Goal: Communication & Community: Share content

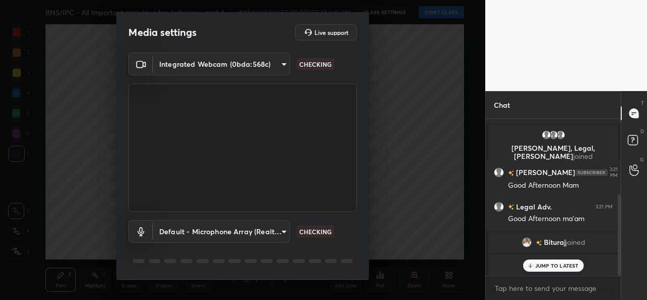
scroll to position [31, 0]
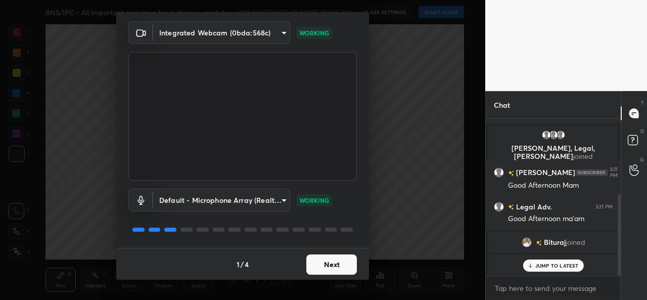
click at [324, 260] on button "Next" at bounding box center [331, 264] width 51 height 20
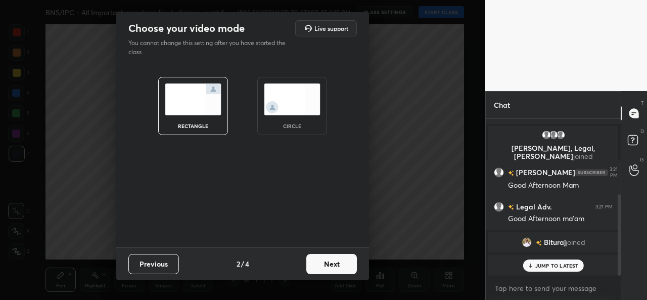
click at [292, 111] on img at bounding box center [292, 99] width 57 height 32
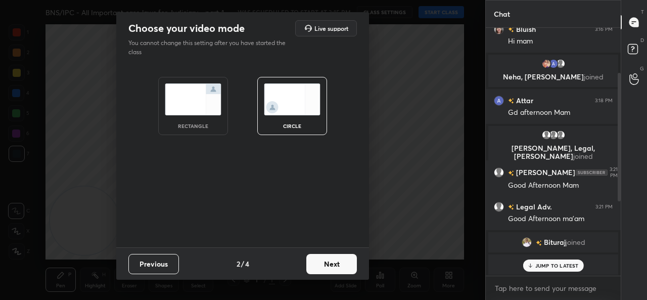
click at [322, 262] on button "Next" at bounding box center [331, 264] width 51 height 20
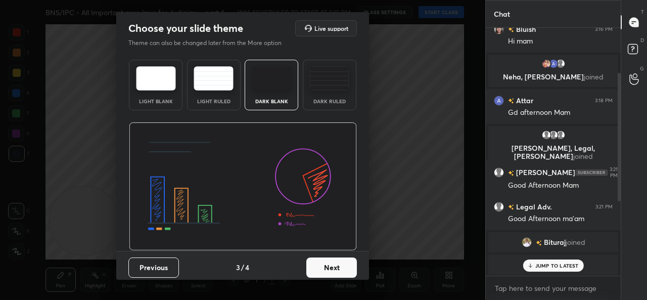
click at [322, 262] on button "Next" at bounding box center [331, 267] width 51 height 20
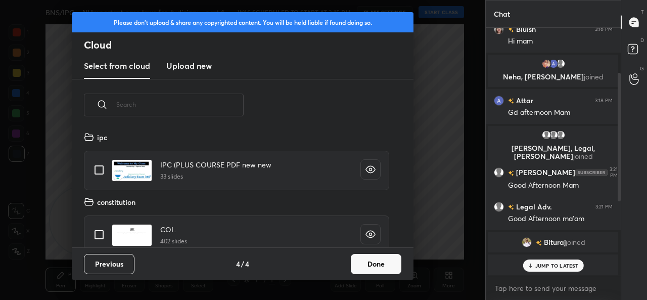
scroll to position [116, 324]
click at [368, 264] on button "Done" at bounding box center [376, 264] width 51 height 20
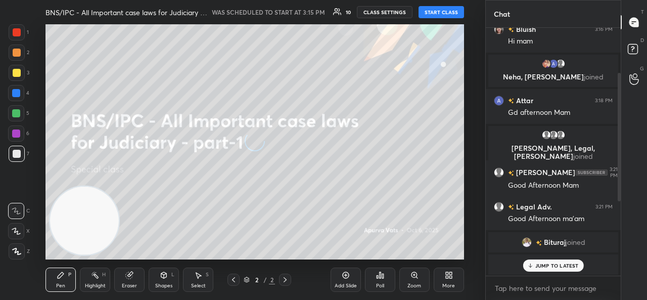
click at [441, 13] on button "START CLASS" at bounding box center [440, 12] width 45 height 12
click at [413, 13] on button "CLASS SETTINGS" at bounding box center [389, 12] width 56 height 12
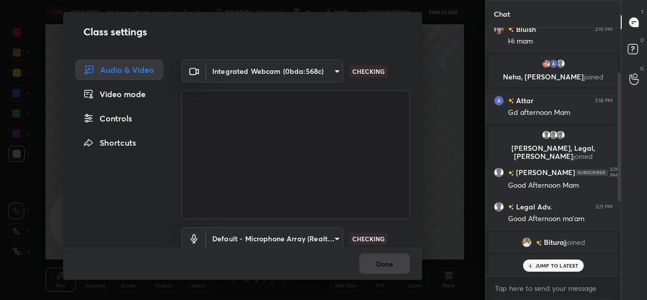
scroll to position [90, 0]
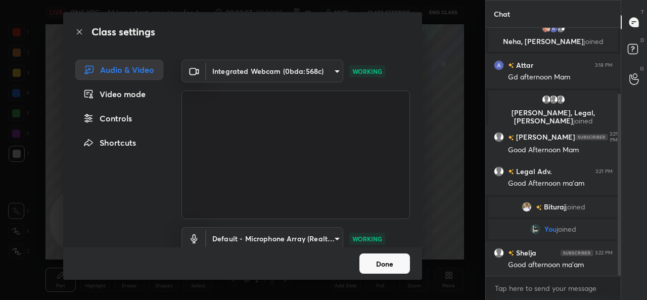
click at [440, 174] on div "Class settings Audio & Video Video mode Controls Shortcuts Integrated Webcam (0…" at bounding box center [242, 150] width 485 height 300
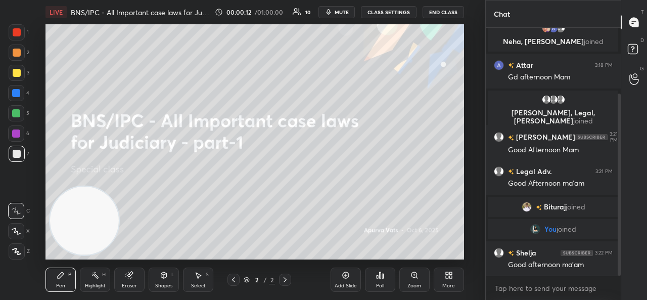
click at [332, 10] on icon "button" at bounding box center [328, 12] width 8 height 8
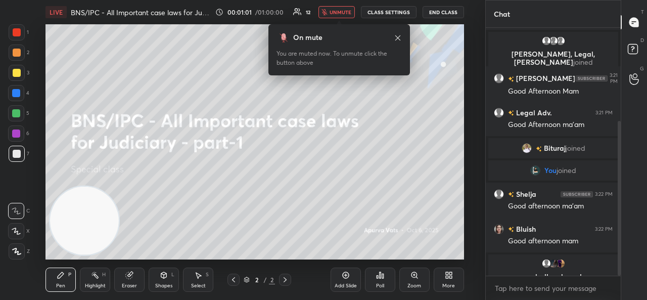
scroll to position [169, 0]
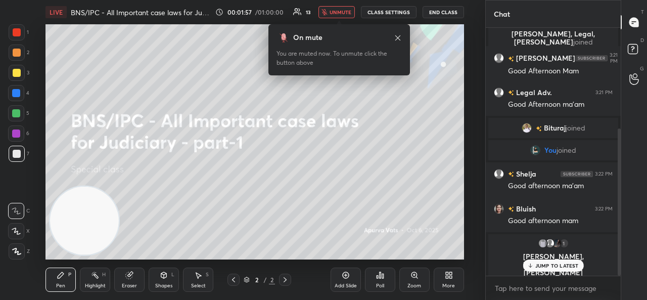
click at [332, 12] on span "unmute" at bounding box center [340, 12] width 22 height 7
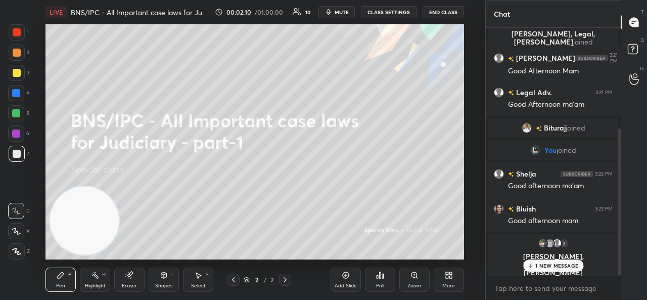
scroll to position [0, 0]
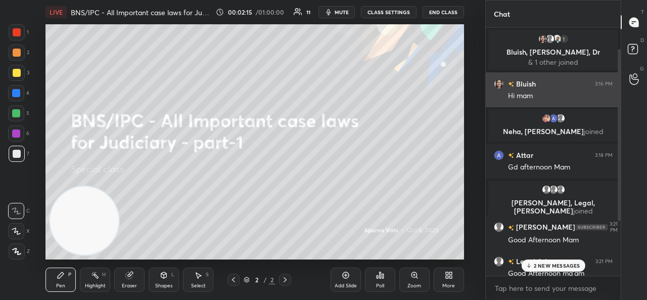
click at [499, 83] on img "grid" at bounding box center [499, 84] width 10 height 10
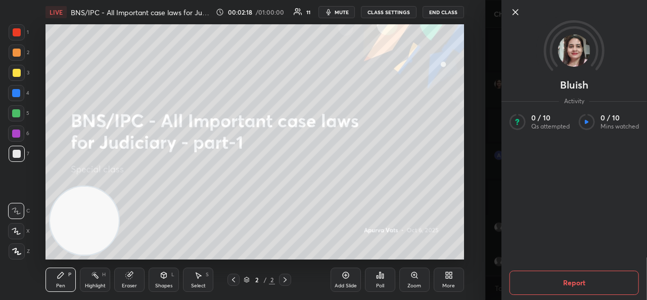
click at [516, 11] on icon at bounding box center [515, 12] width 5 height 5
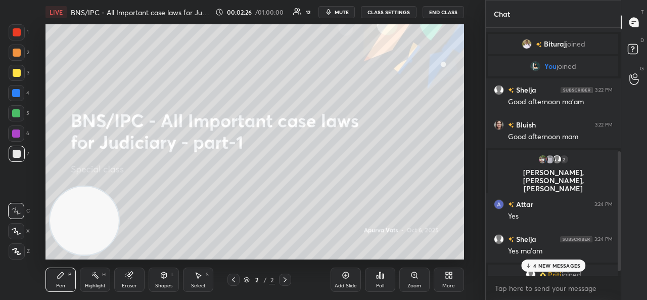
scroll to position [263, 0]
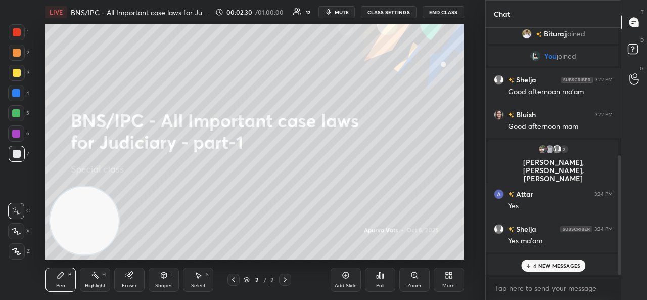
click at [554, 262] on p "4 NEW MESSAGES" at bounding box center [556, 265] width 47 height 6
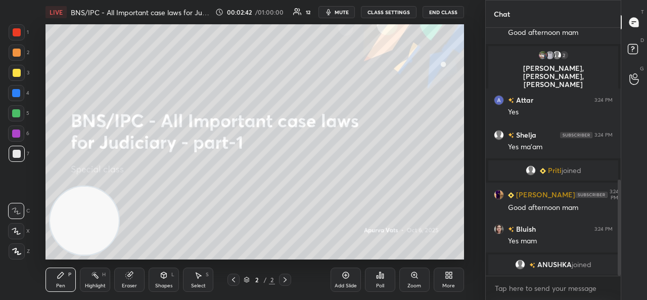
scroll to position [392, 0]
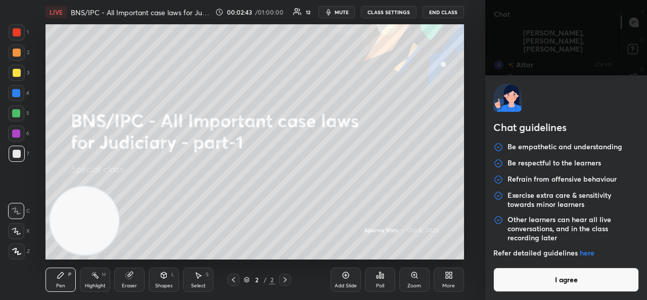
click at [525, 293] on body "1 2 3 4 5 6 7 C X Z C X Z E E Erase all H H LIVE BNS/IPC - All Important case l…" at bounding box center [323, 150] width 647 height 300
click at [525, 293] on div "Chat guidelines Be empathetic and understanding Be respectful to the learners R…" at bounding box center [566, 187] width 162 height 224
click at [522, 272] on button "I agree" at bounding box center [566, 279] width 146 height 24
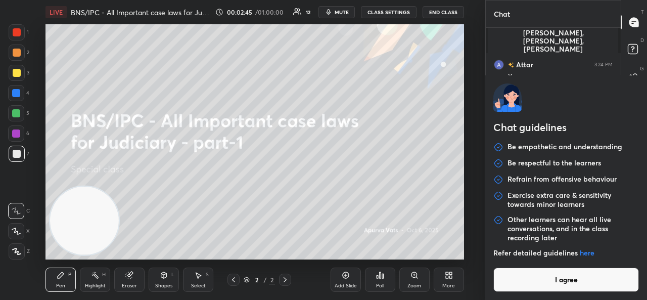
type textarea "x"
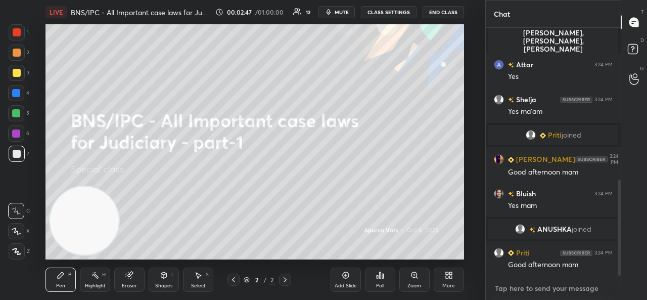
paste textarea "[URL][DOMAIN_NAME]"
type textarea "[URL][DOMAIN_NAME]"
type textarea "x"
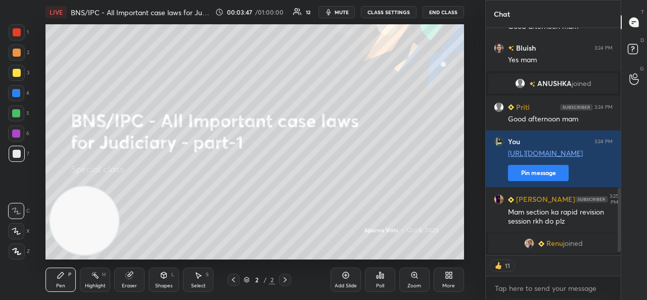
scroll to position [572, 0]
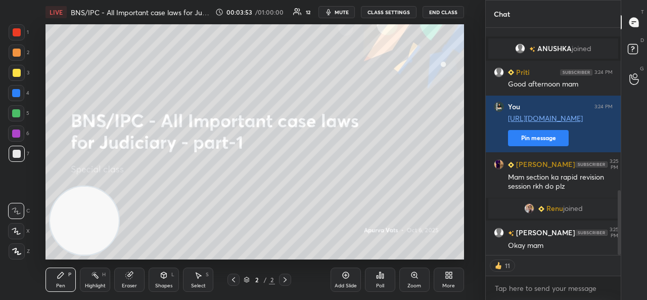
click at [458, 283] on div "More" at bounding box center [449, 279] width 30 height 24
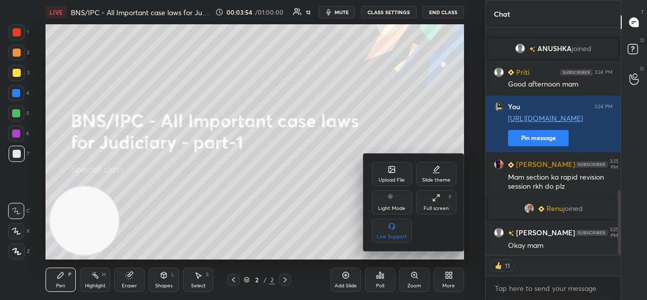
scroll to position [552, 0]
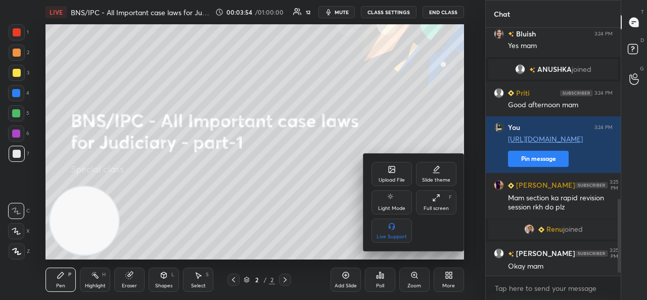
click at [390, 172] on icon at bounding box center [392, 169] width 6 height 6
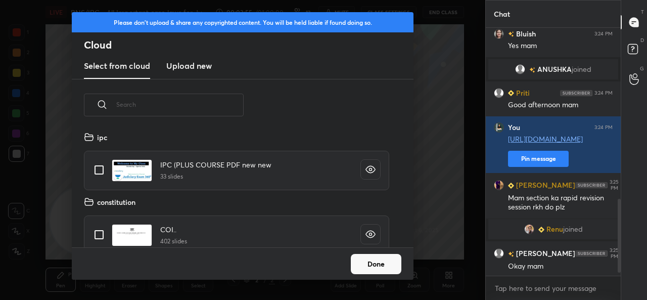
scroll to position [116, 324]
click at [204, 70] on h3 "Upload new" at bounding box center [188, 66] width 45 height 12
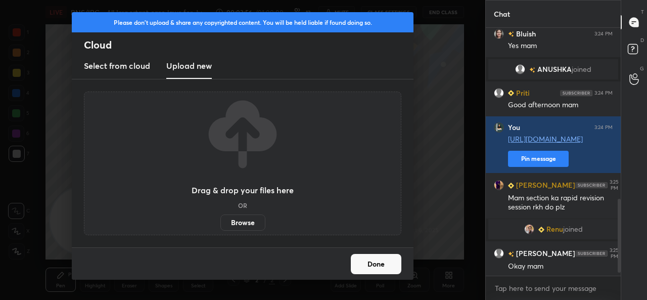
click at [236, 218] on label "Browse" at bounding box center [242, 222] width 45 height 16
click at [220, 218] on input "Browse" at bounding box center [220, 222] width 0 height 16
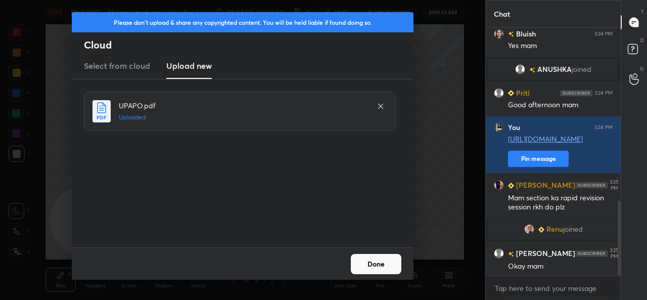
scroll to position [576, 0]
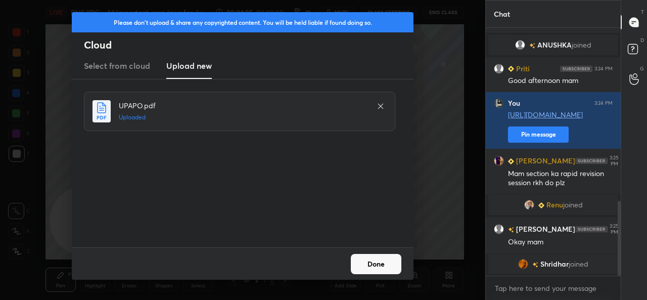
click at [365, 258] on button "Done" at bounding box center [376, 264] width 51 height 20
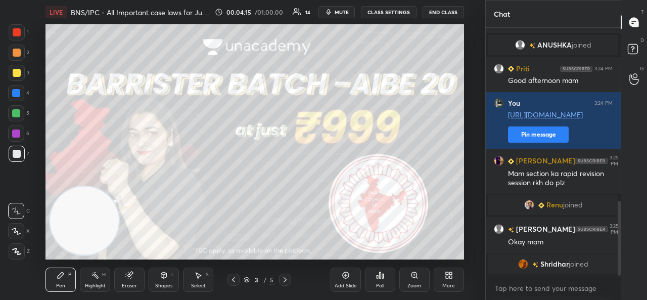
scroll to position [588, 0]
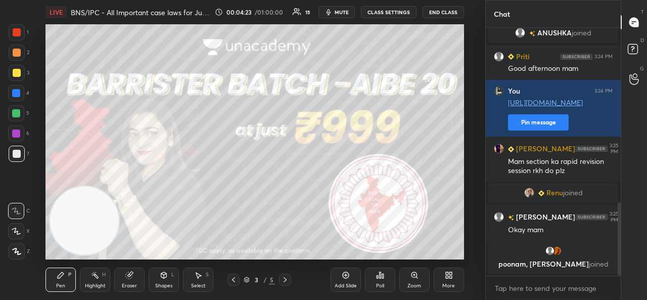
click at [15, 71] on div at bounding box center [17, 73] width 8 height 8
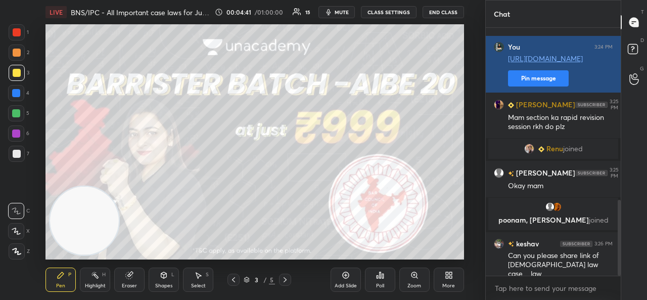
click at [537, 81] on button "Pin message" at bounding box center [538, 78] width 61 height 16
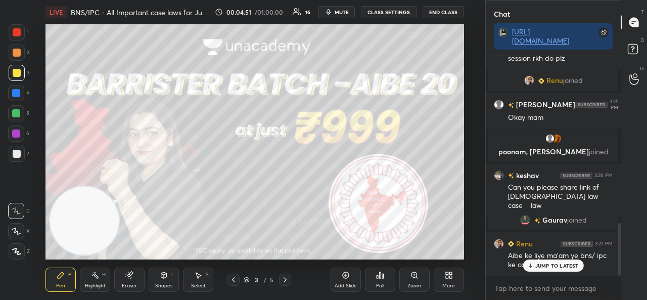
scroll to position [696, 0]
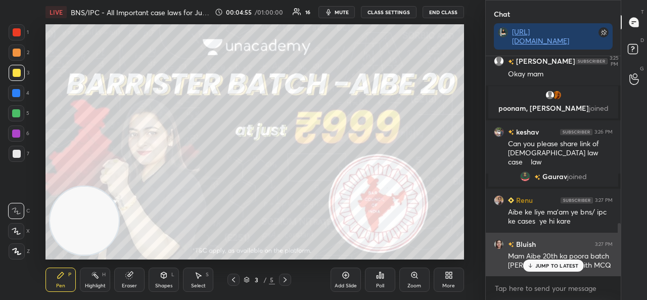
click at [555, 264] on p "JUMP TO LATEST" at bounding box center [556, 265] width 43 height 6
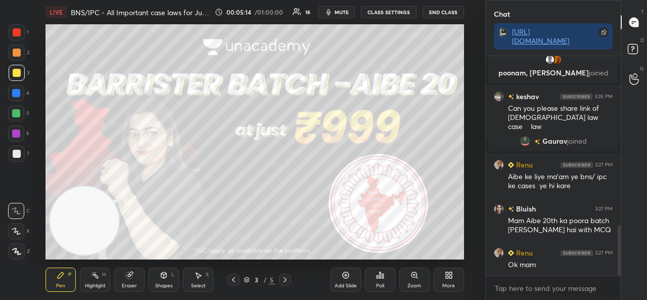
scroll to position [766, 0]
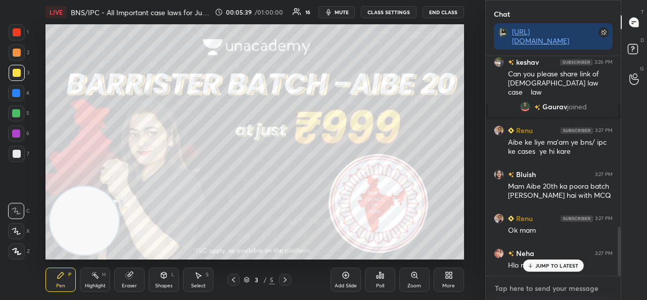
type textarea "x"
click at [513, 292] on textarea at bounding box center [553, 288] width 119 height 16
paste textarea "[URL][DOMAIN_NAME]"
type textarea "[URL][DOMAIN_NAME]"
type textarea "x"
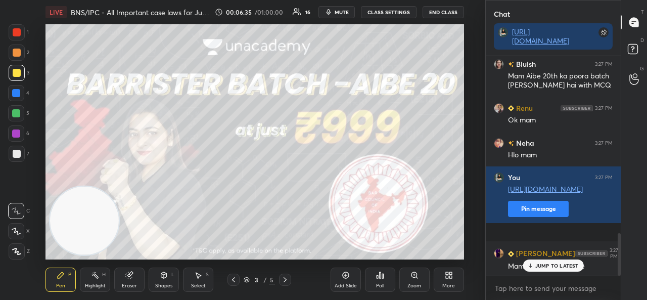
scroll to position [911, 0]
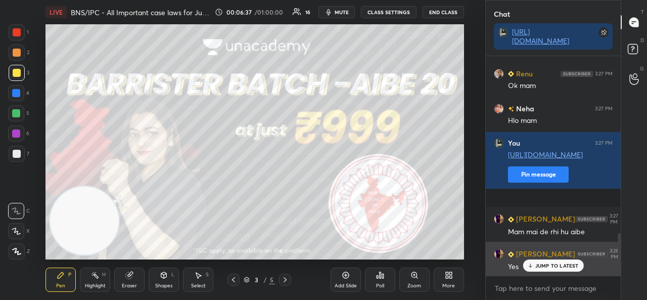
click at [531, 267] on icon at bounding box center [530, 265] width 7 height 6
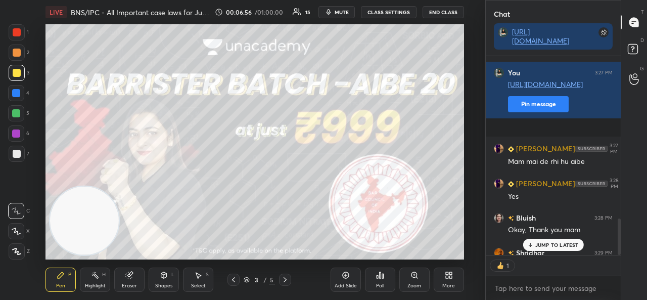
scroll to position [4, 3]
click at [340, 12] on span "mute" at bounding box center [341, 12] width 14 height 7
click at [340, 10] on span "unmute" at bounding box center [340, 12] width 22 height 7
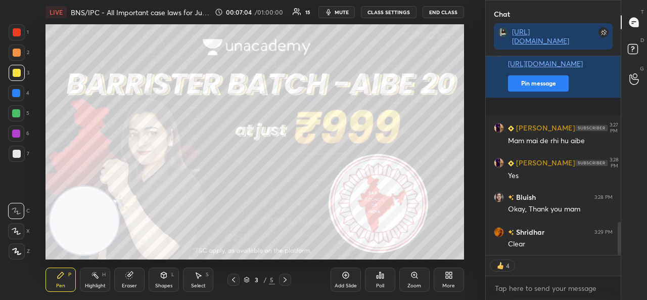
click at [450, 277] on icon at bounding box center [450, 276] width 3 height 3
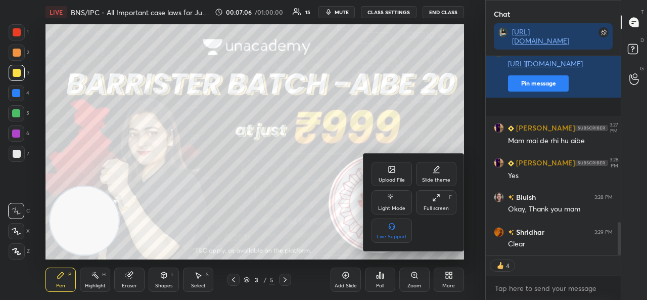
click at [387, 177] on div "Upload File" at bounding box center [391, 179] width 26 height 5
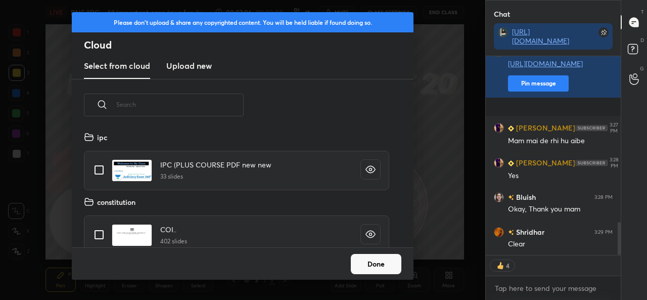
scroll to position [116, 324]
click at [190, 69] on h3 "Upload new" at bounding box center [188, 66] width 45 height 12
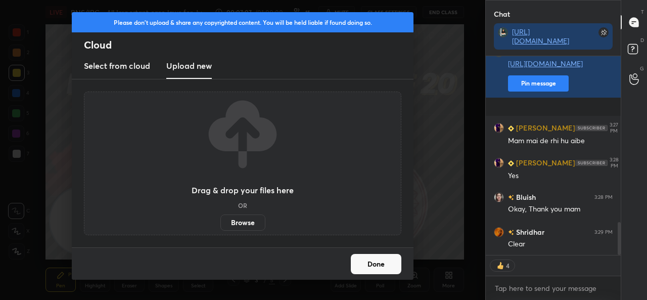
click at [234, 223] on label "Browse" at bounding box center [242, 222] width 45 height 16
click at [220, 223] on input "Browse" at bounding box center [220, 222] width 0 height 16
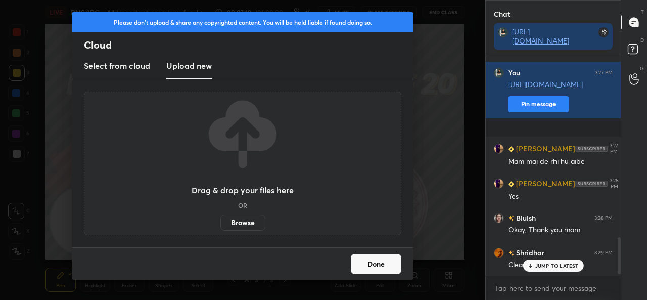
scroll to position [980, 0]
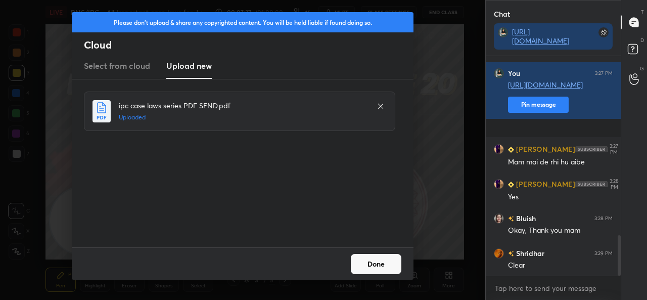
click at [360, 263] on button "Done" at bounding box center [376, 264] width 51 height 20
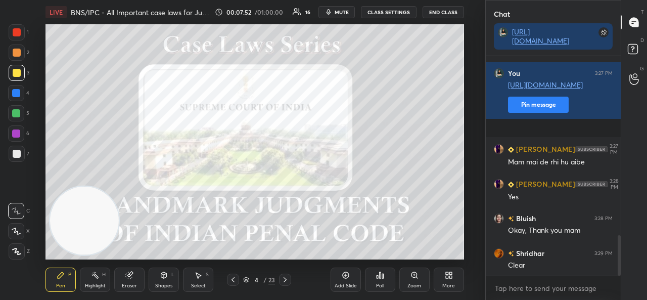
click at [286, 280] on icon at bounding box center [284, 279] width 3 height 5
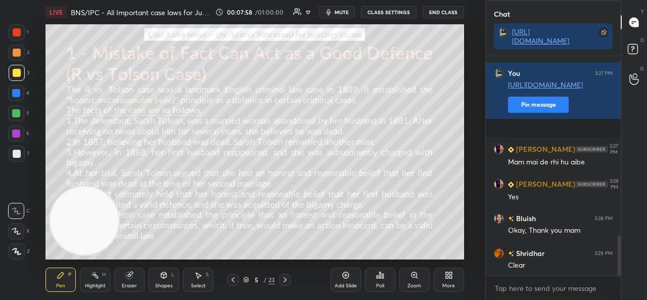
click at [228, 280] on div at bounding box center [233, 279] width 12 height 12
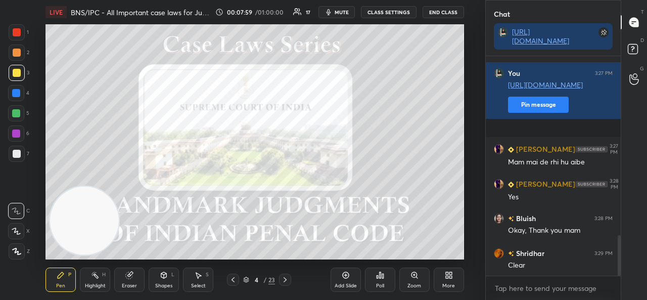
click at [345, 277] on icon at bounding box center [346, 275] width 8 height 8
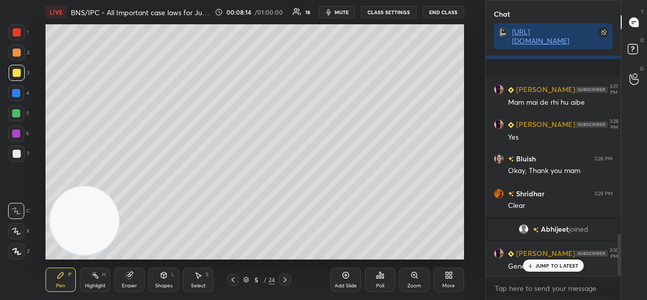
scroll to position [924, 0]
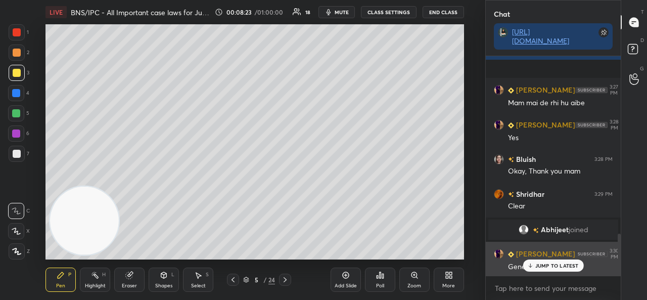
click at [532, 264] on icon at bounding box center [530, 265] width 7 height 6
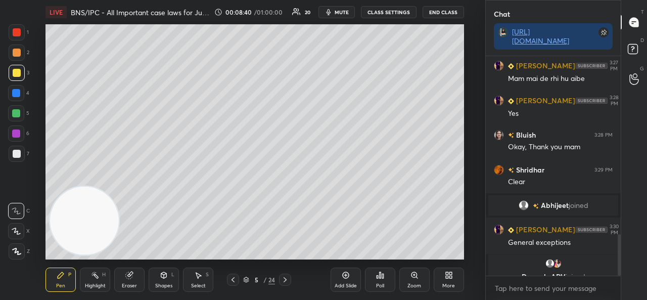
click at [337, 11] on button "mute" at bounding box center [336, 12] width 36 height 12
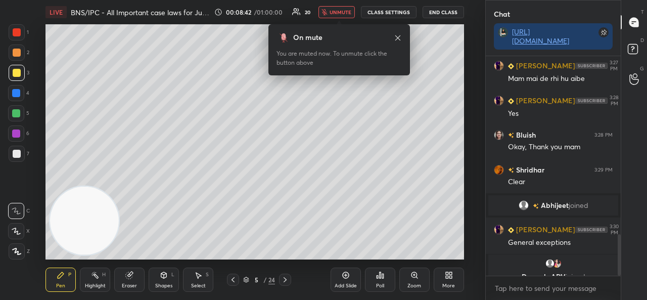
click at [237, 282] on div at bounding box center [233, 279] width 12 height 12
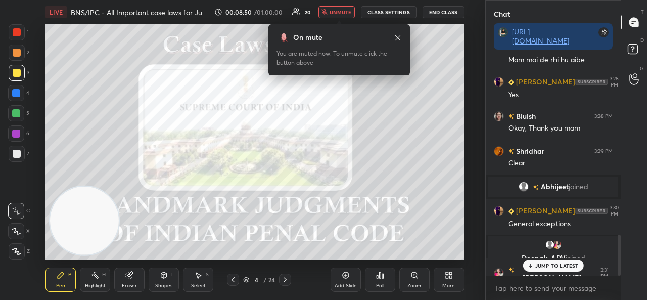
scroll to position [964, 0]
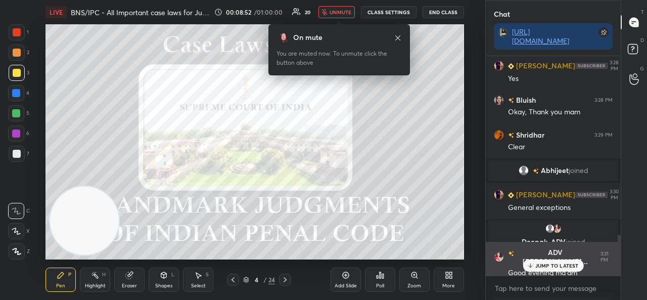
click at [536, 265] on p "JUMP TO LATEST" at bounding box center [556, 265] width 43 height 6
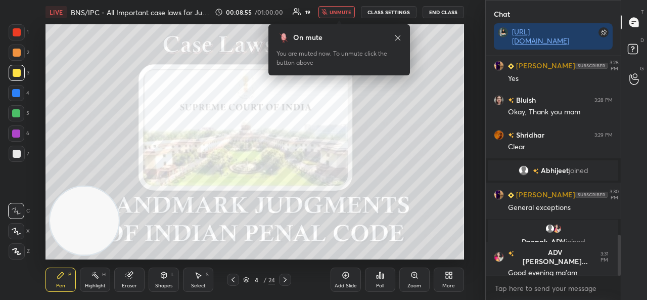
click at [339, 17] on button "unmute" at bounding box center [336, 12] width 36 height 12
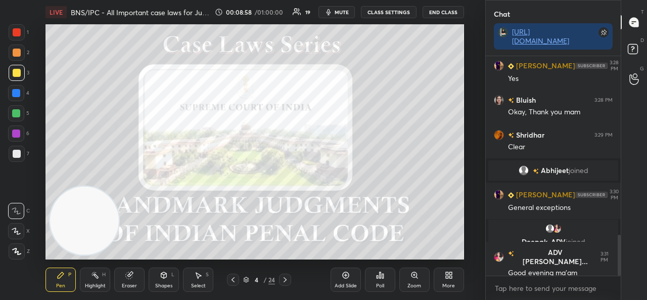
click at [285, 278] on icon at bounding box center [285, 279] width 8 height 8
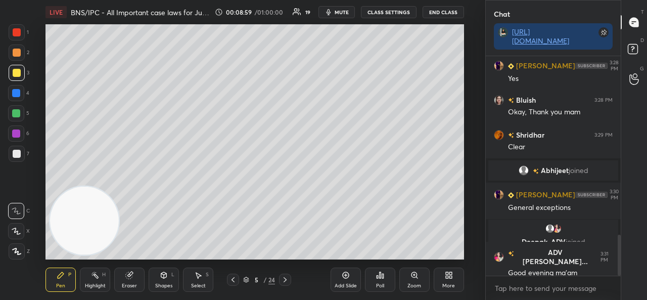
click at [282, 280] on icon at bounding box center [285, 279] width 8 height 8
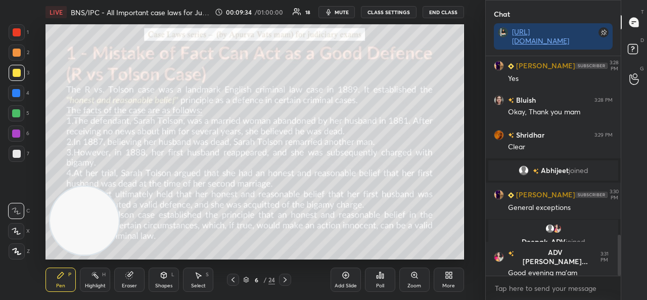
scroll to position [999, 0]
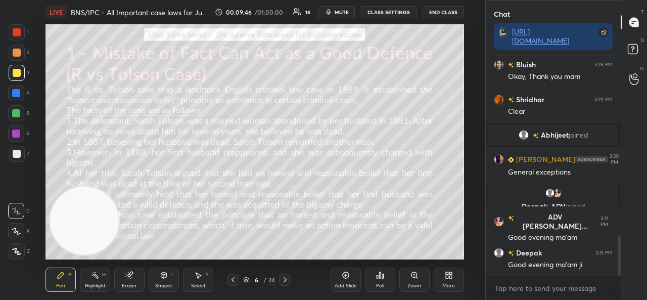
click at [95, 280] on div "Highlight H" at bounding box center [95, 279] width 30 height 24
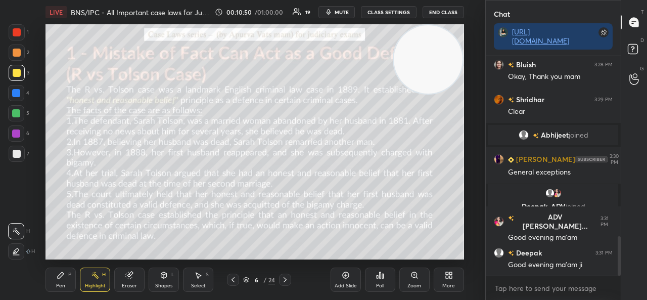
click at [347, 278] on icon at bounding box center [346, 275] width 8 height 8
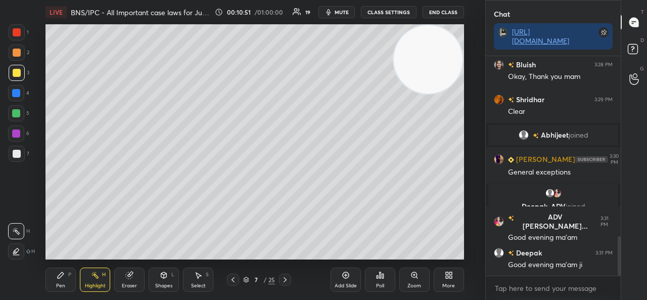
click at [21, 155] on div at bounding box center [17, 154] width 16 height 16
click at [42, 281] on div "LIVE BNS/IPC - All Important case laws for Judiciary - part-1 00:10:52 / 01:00:…" at bounding box center [254, 150] width 445 height 300
click at [66, 273] on div "Pen P" at bounding box center [60, 279] width 30 height 24
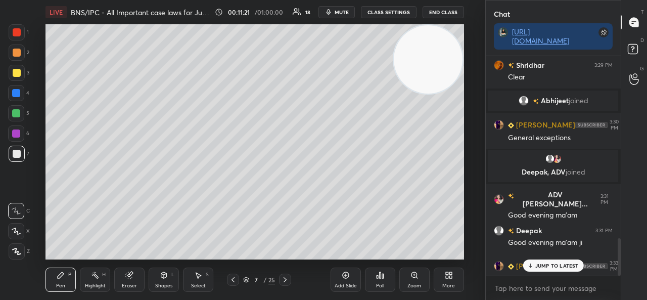
scroll to position [1070, 0]
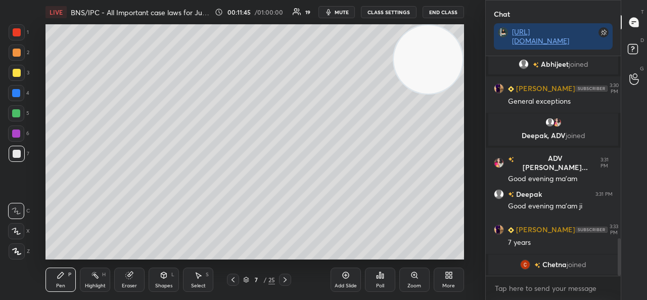
click at [235, 276] on icon at bounding box center [233, 279] width 8 height 8
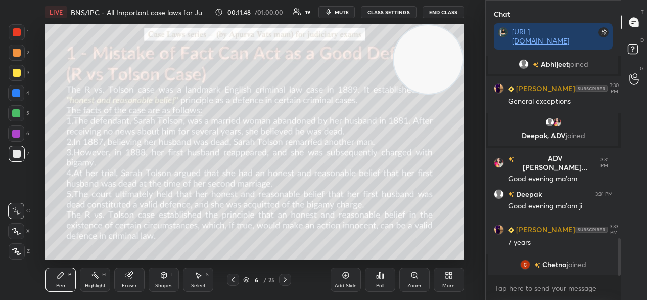
click at [125, 274] on div "Eraser" at bounding box center [129, 279] width 30 height 24
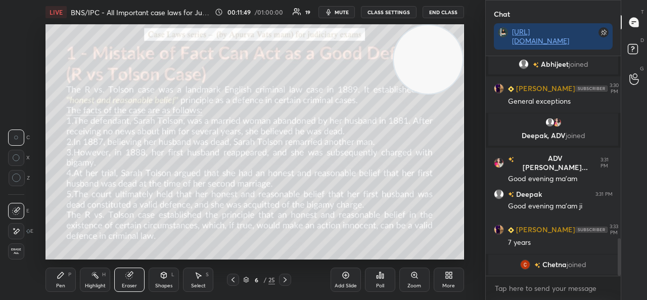
click at [100, 273] on div "Highlight H" at bounding box center [95, 279] width 30 height 24
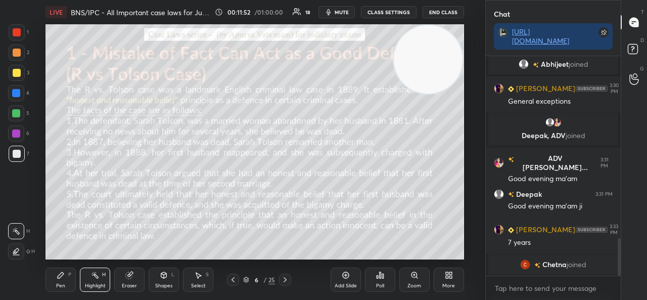
click at [16, 77] on div at bounding box center [17, 73] width 16 height 16
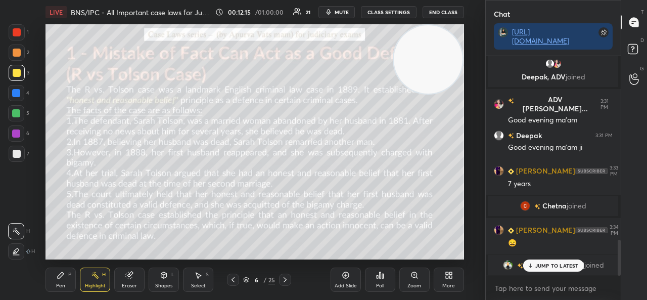
scroll to position [1127, 0]
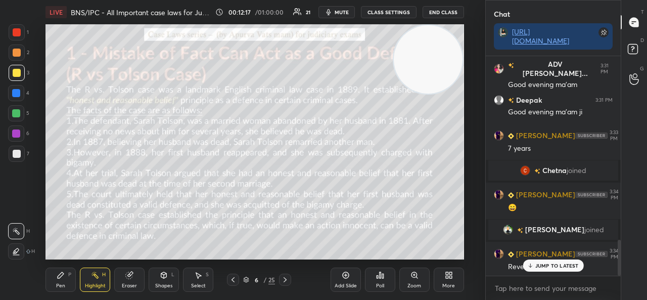
click at [531, 264] on icon at bounding box center [530, 265] width 7 height 6
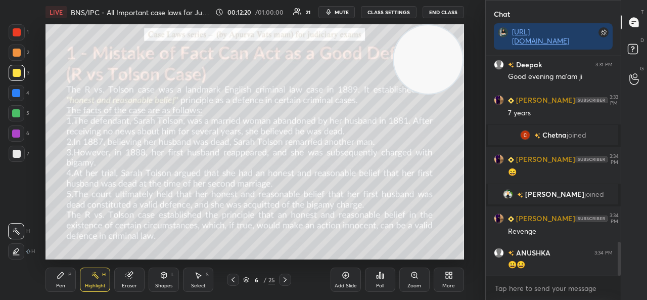
scroll to position [1197, 0]
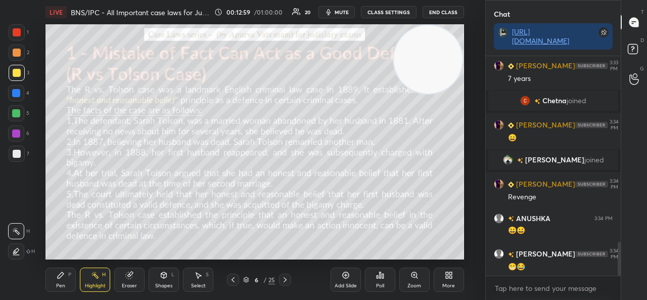
click at [342, 10] on span "mute" at bounding box center [341, 12] width 14 height 7
click at [331, 8] on button "unmute" at bounding box center [336, 12] width 36 height 12
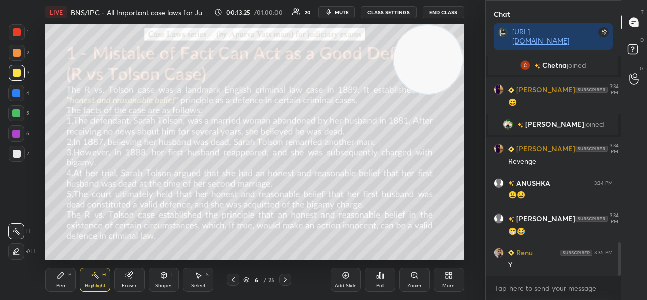
click at [245, 282] on icon at bounding box center [246, 279] width 6 height 6
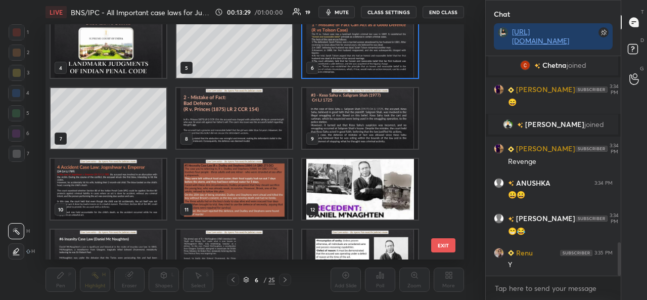
scroll to position [77, 0]
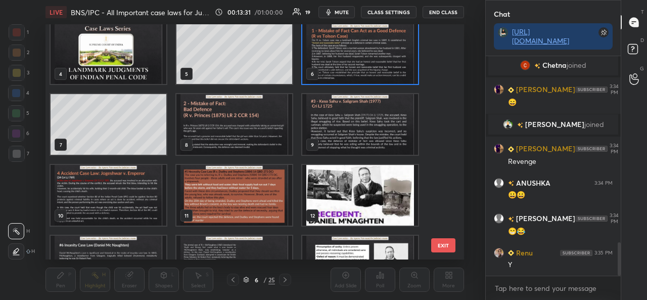
click at [214, 132] on img "grid" at bounding box center [234, 124] width 116 height 61
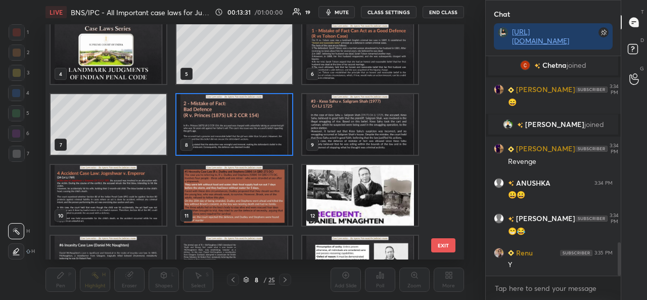
click at [215, 133] on img "grid" at bounding box center [234, 124] width 116 height 61
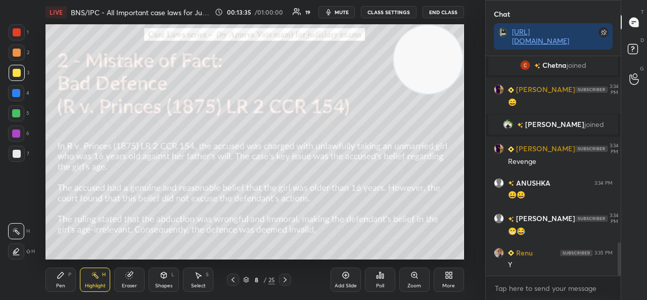
click at [229, 279] on icon at bounding box center [233, 279] width 8 height 8
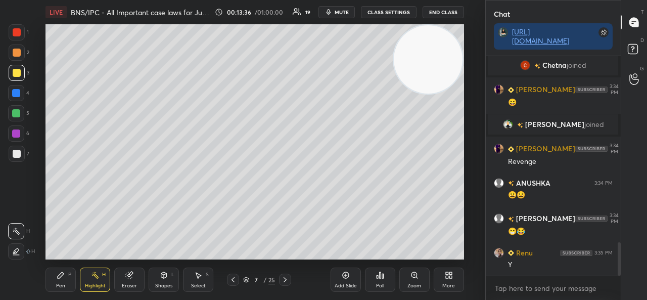
click at [234, 279] on icon at bounding box center [233, 279] width 8 height 8
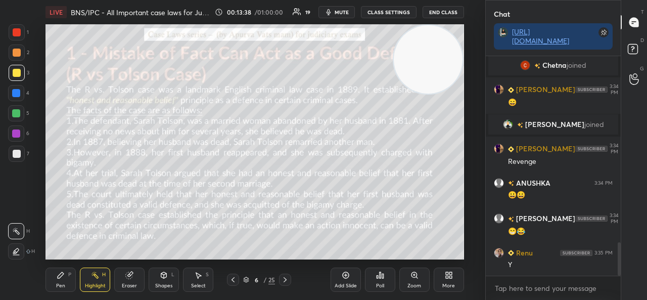
click at [251, 274] on div "6 / 25" at bounding box center [259, 279] width 64 height 12
click at [246, 277] on icon at bounding box center [246, 279] width 6 height 6
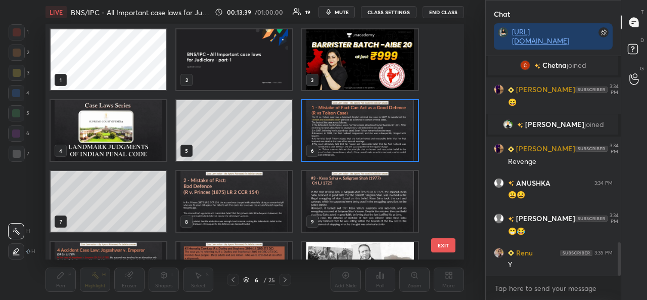
scroll to position [232, 413]
click at [233, 274] on div at bounding box center [233, 279] width 12 height 12
click at [364, 140] on img "grid" at bounding box center [360, 130] width 116 height 61
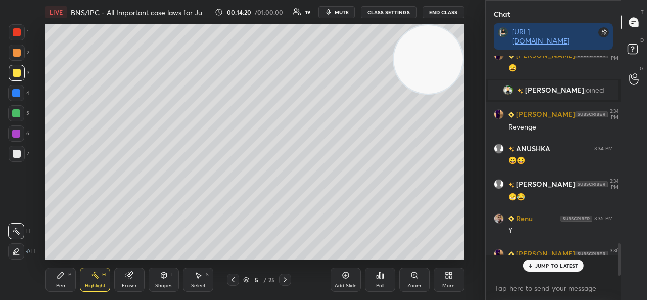
scroll to position [1266, 0]
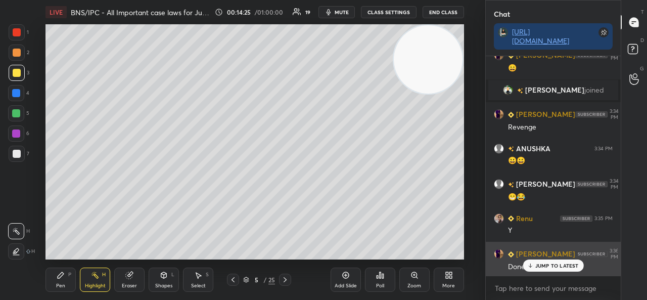
click at [543, 266] on p "JUMP TO LATEST" at bounding box center [556, 265] width 43 height 6
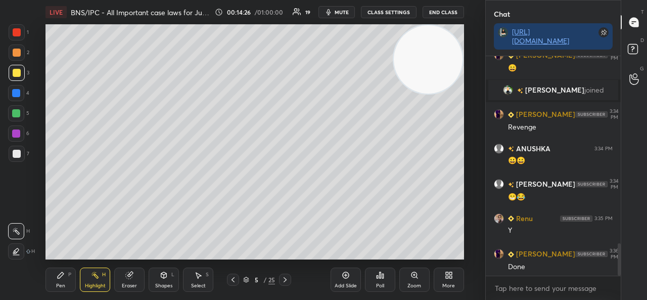
scroll to position [1302, 0]
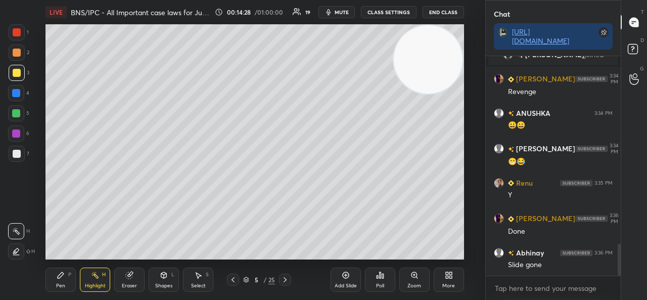
click at [234, 278] on icon at bounding box center [233, 279] width 8 height 8
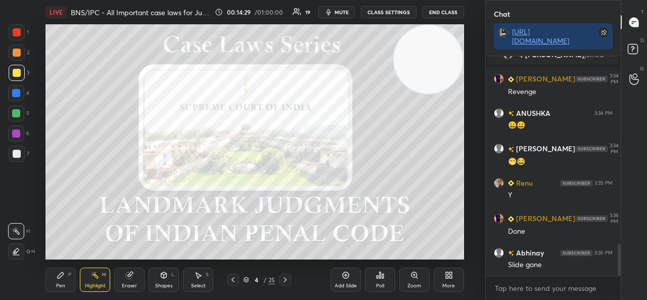
click at [290, 277] on div at bounding box center [285, 279] width 12 height 12
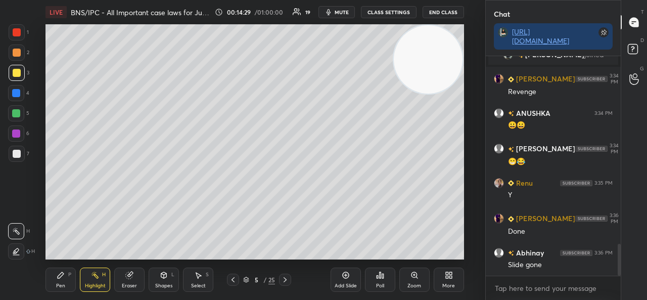
click at [284, 282] on icon at bounding box center [285, 279] width 8 height 8
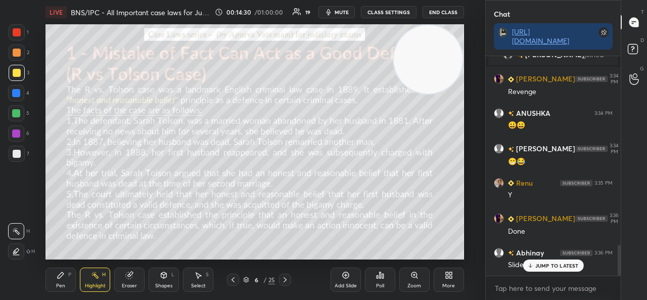
scroll to position [1336, 0]
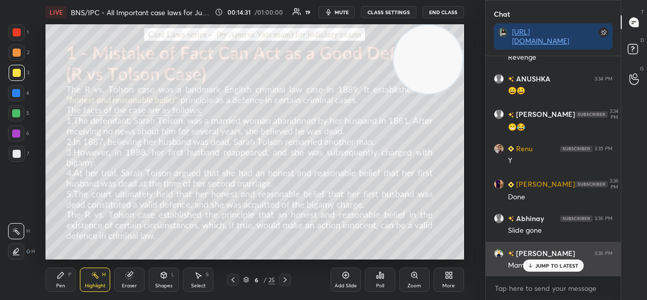
click at [530, 262] on icon at bounding box center [530, 265] width 7 height 6
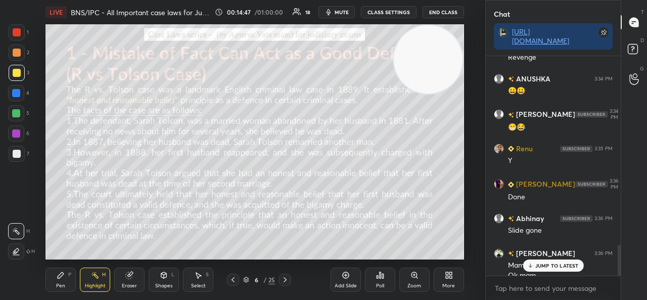
scroll to position [1346, 0]
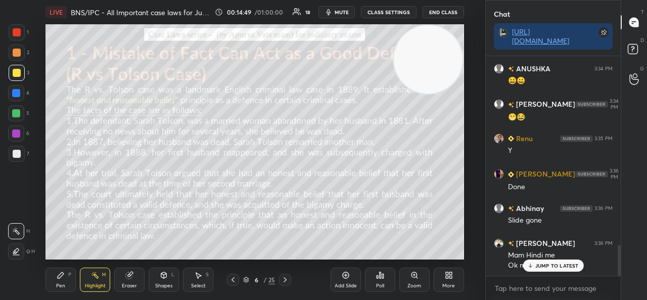
click at [286, 282] on icon at bounding box center [285, 279] width 8 height 8
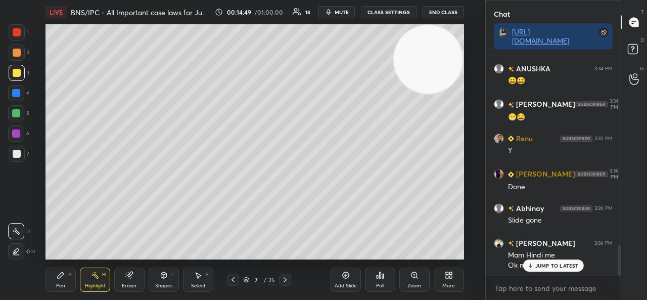
click at [289, 282] on icon at bounding box center [285, 279] width 8 height 8
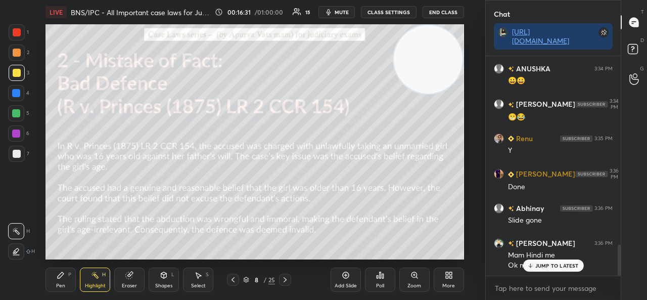
click at [234, 283] on icon at bounding box center [233, 279] width 8 height 8
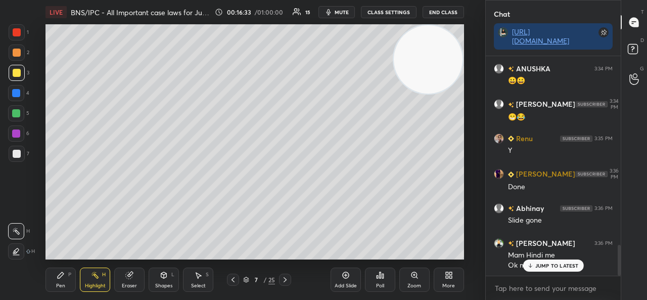
click at [234, 280] on icon at bounding box center [233, 279] width 8 height 8
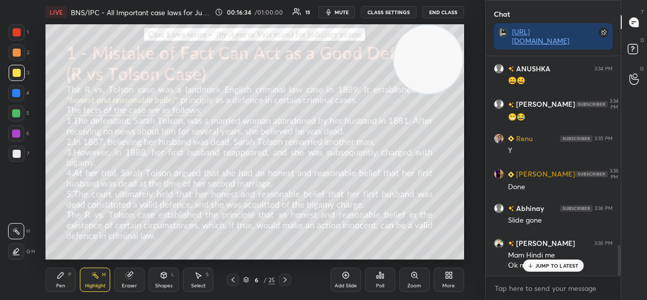
click at [284, 278] on icon at bounding box center [285, 279] width 8 height 8
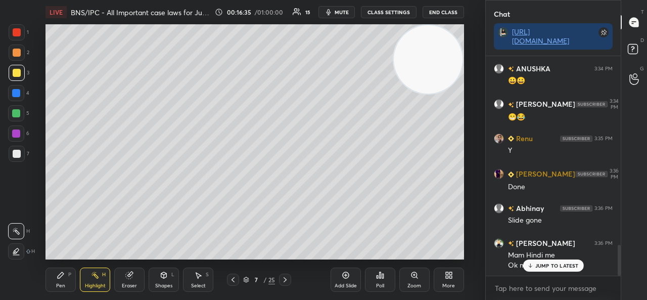
click at [284, 277] on icon at bounding box center [285, 279] width 8 height 8
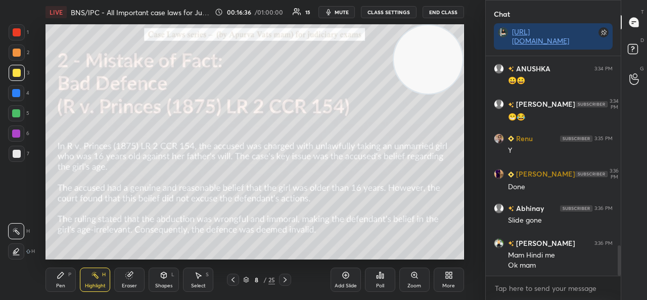
scroll to position [1381, 0]
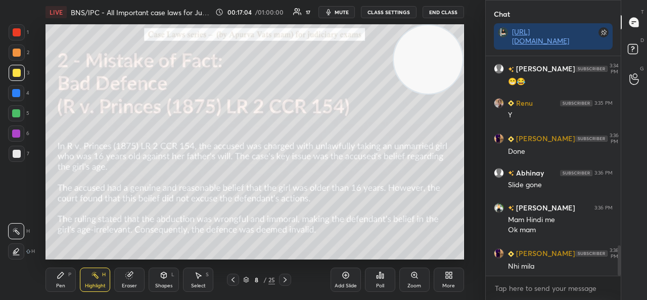
click at [60, 283] on div "Pen" at bounding box center [60, 285] width 9 height 5
click at [17, 155] on div at bounding box center [17, 154] width 8 height 8
click at [248, 280] on icon at bounding box center [246, 279] width 6 height 6
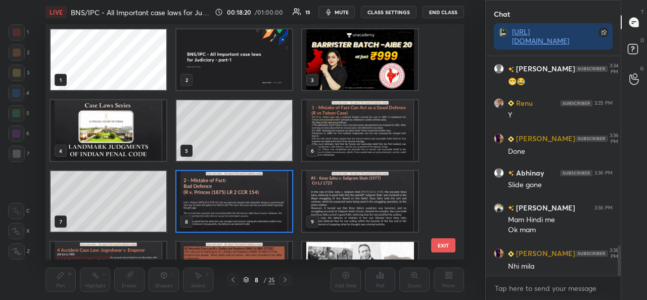
scroll to position [232, 413]
click at [229, 197] on img "grid" at bounding box center [234, 201] width 116 height 61
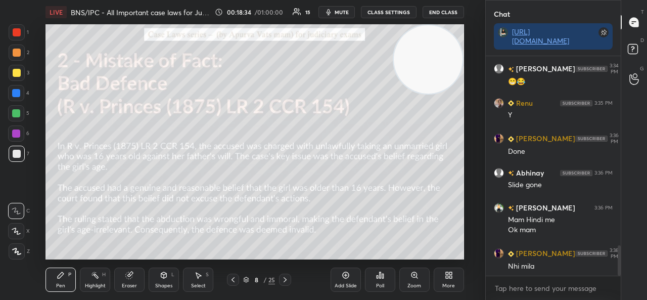
click at [249, 278] on icon at bounding box center [246, 279] width 6 height 6
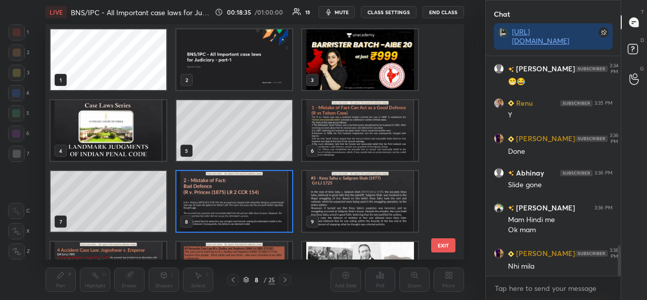
click at [214, 207] on img "grid" at bounding box center [234, 201] width 116 height 61
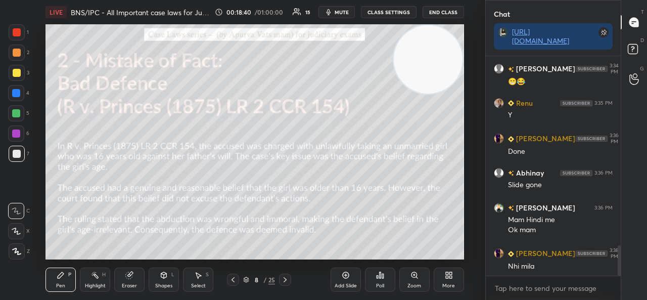
click at [245, 276] on div "8 / 25" at bounding box center [259, 279] width 32 height 9
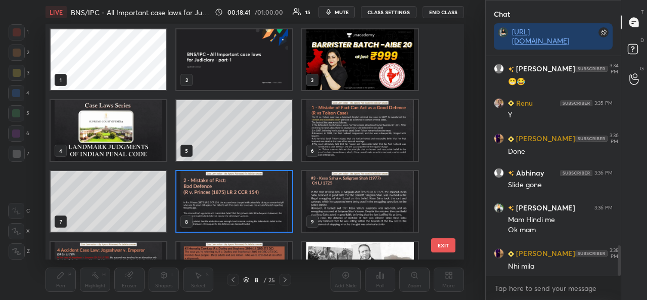
click at [247, 213] on img "grid" at bounding box center [234, 201] width 116 height 61
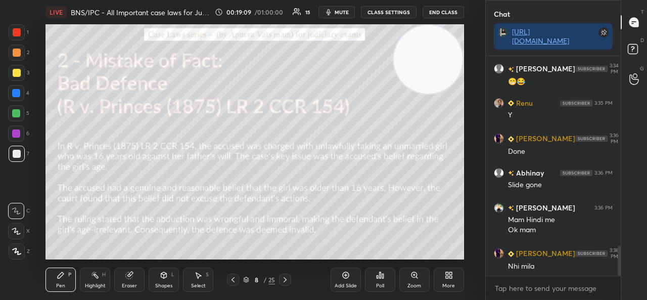
scroll to position [4, 3]
click at [233, 276] on icon at bounding box center [233, 279] width 8 height 8
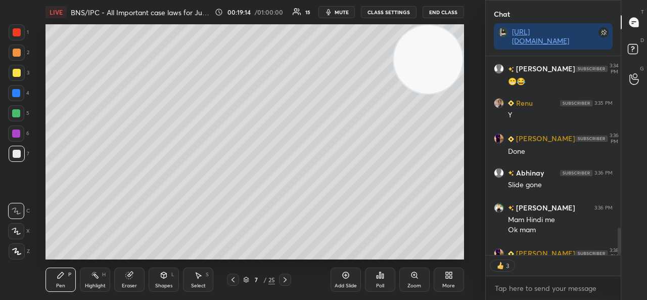
click at [233, 276] on icon at bounding box center [233, 279] width 8 height 8
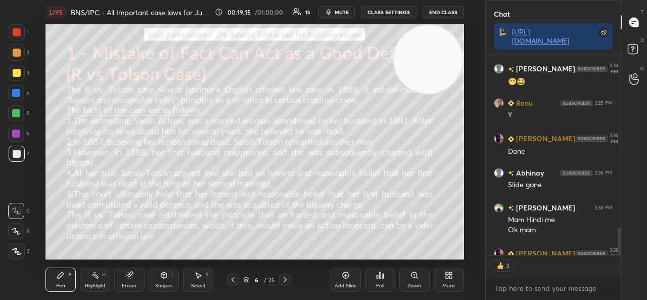
click at [236, 277] on icon at bounding box center [233, 279] width 8 height 8
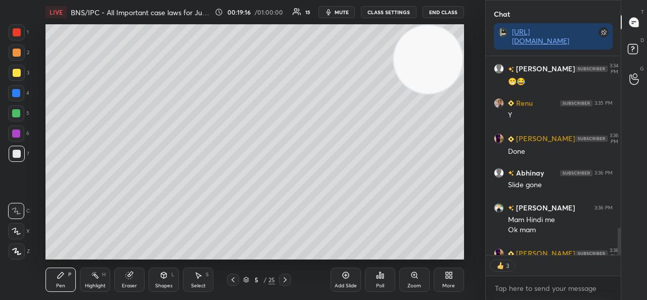
click at [236, 278] on icon at bounding box center [233, 279] width 8 height 8
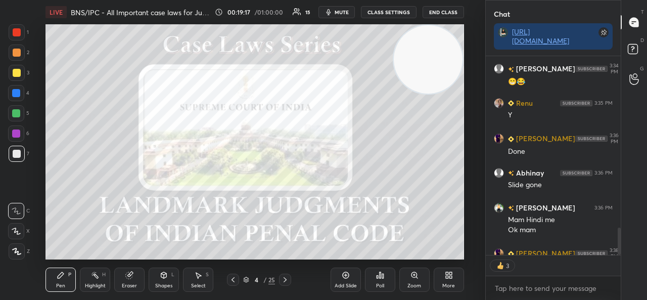
click at [237, 277] on div at bounding box center [233, 279] width 12 height 12
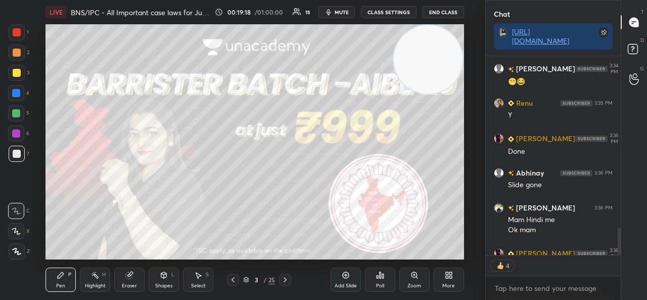
click at [284, 280] on icon at bounding box center [285, 279] width 8 height 8
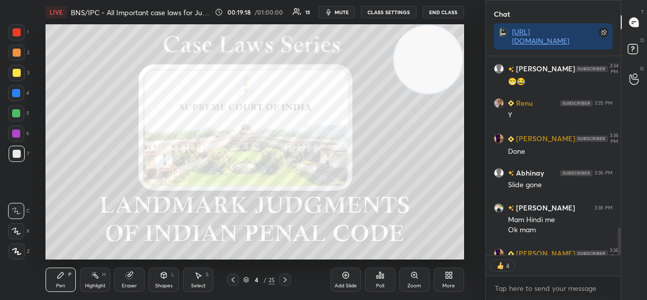
click at [284, 280] on icon at bounding box center [285, 279] width 8 height 8
click at [285, 279] on icon at bounding box center [285, 279] width 8 height 8
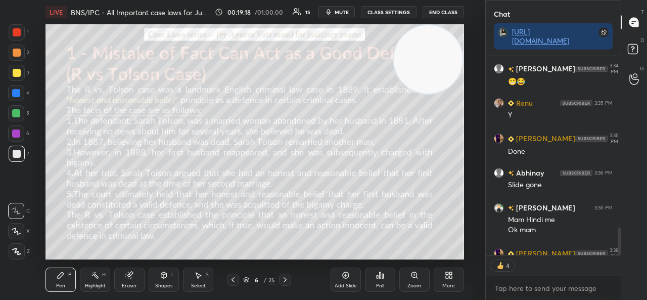
click at [285, 279] on icon at bounding box center [285, 279] width 8 height 8
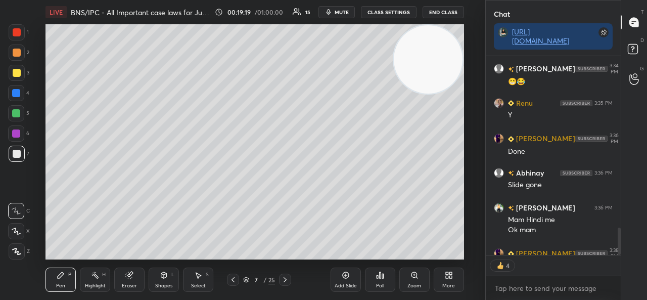
click at [285, 280] on icon at bounding box center [284, 279] width 3 height 5
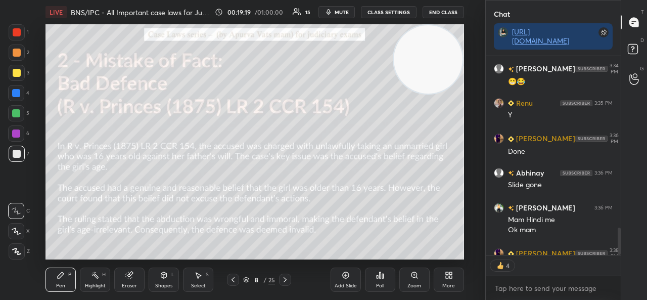
click at [285, 282] on icon at bounding box center [285, 279] width 8 height 8
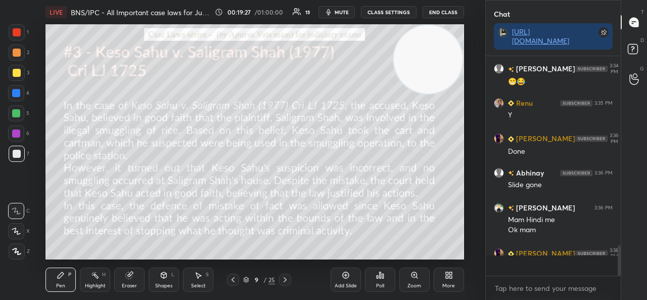
scroll to position [1381, 0]
click at [98, 275] on icon at bounding box center [95, 275] width 8 height 8
click at [13, 69] on div at bounding box center [17, 73] width 8 height 8
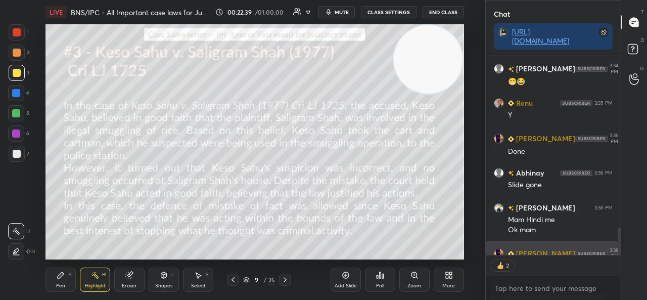
scroll to position [1402, 0]
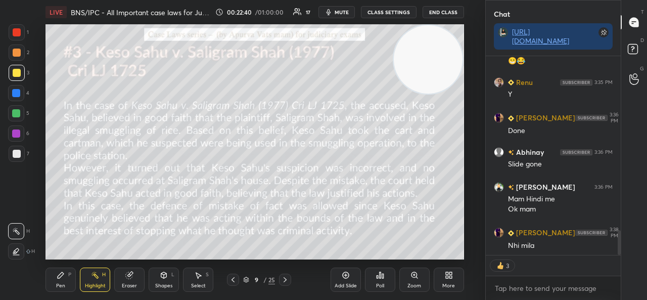
click at [286, 276] on icon at bounding box center [285, 279] width 8 height 8
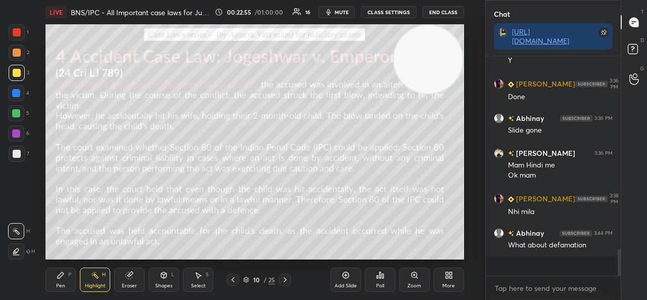
scroll to position [1416, 0]
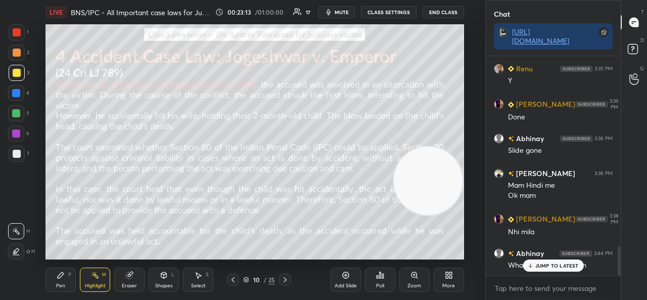
click at [55, 270] on div "Pen P" at bounding box center [60, 279] width 30 height 24
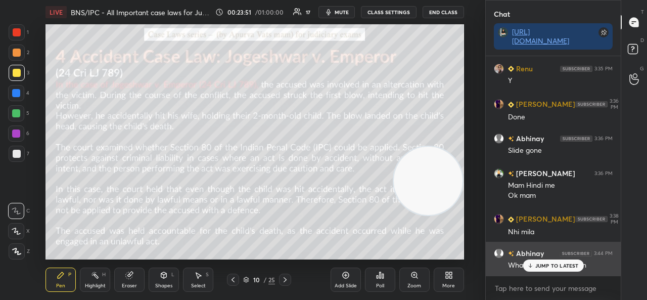
click at [530, 263] on icon at bounding box center [530, 265] width 7 height 6
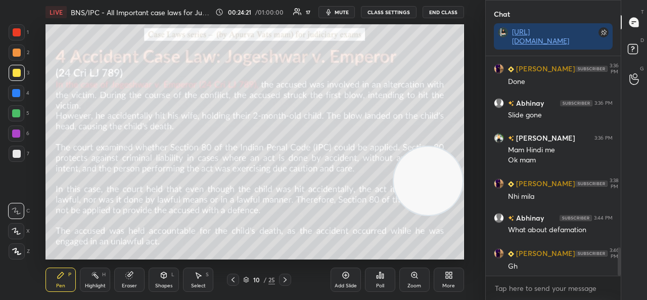
scroll to position [1475, 0]
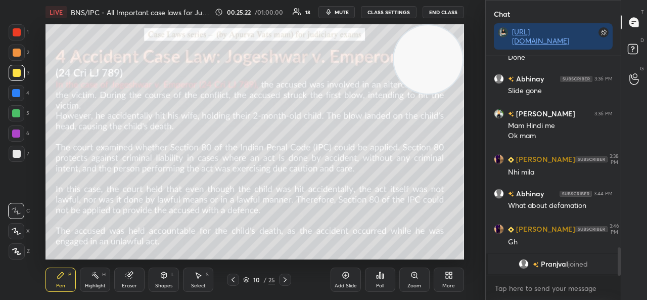
click at [131, 278] on icon at bounding box center [129, 275] width 8 height 8
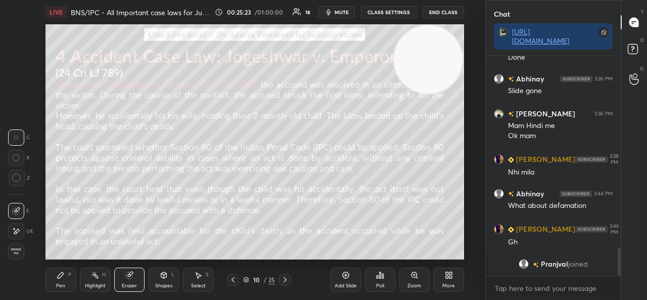
click at [22, 249] on span "Erase all" at bounding box center [16, 251] width 15 height 7
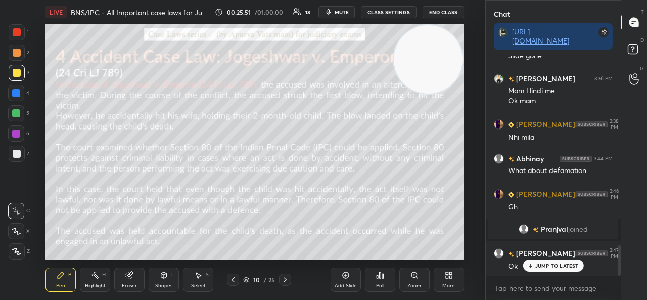
scroll to position [1380, 0]
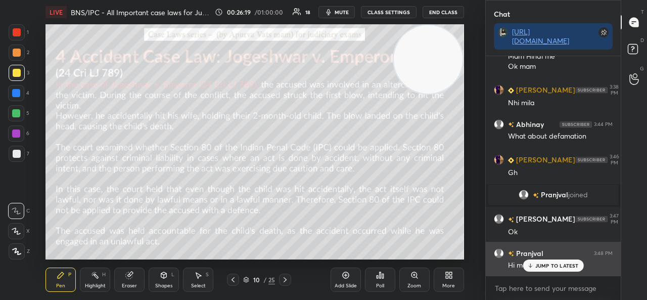
click at [542, 265] on p "JUMP TO LATEST" at bounding box center [556, 265] width 43 height 6
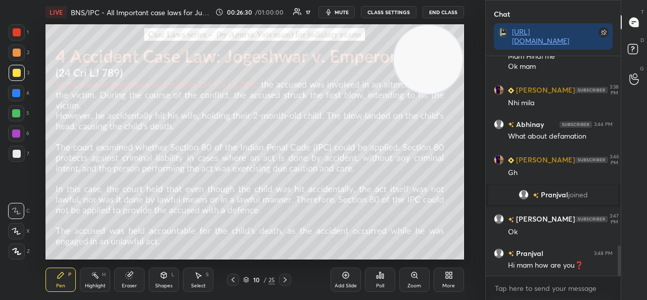
click at [284, 278] on icon at bounding box center [285, 279] width 8 height 8
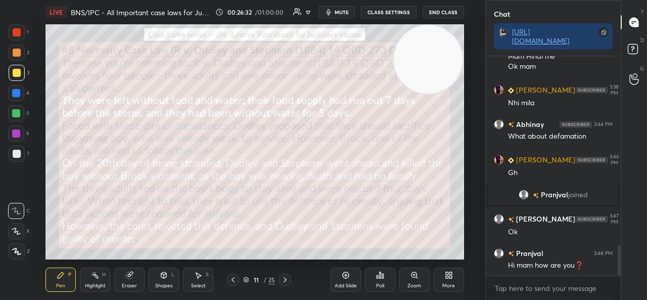
click at [231, 275] on div at bounding box center [233, 279] width 12 height 12
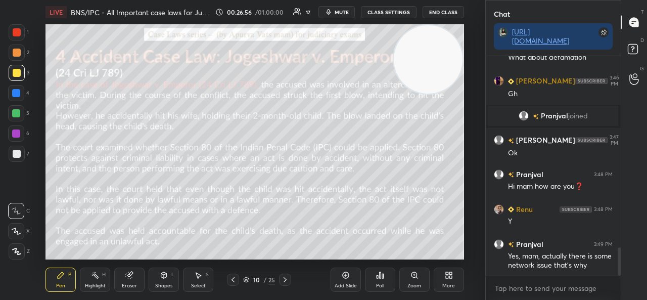
scroll to position [1495, 0]
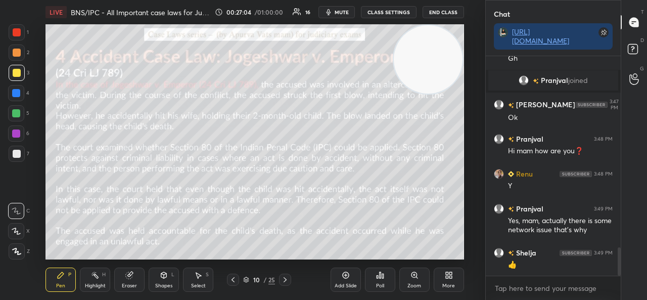
click at [337, 277] on div "Add Slide" at bounding box center [345, 279] width 30 height 24
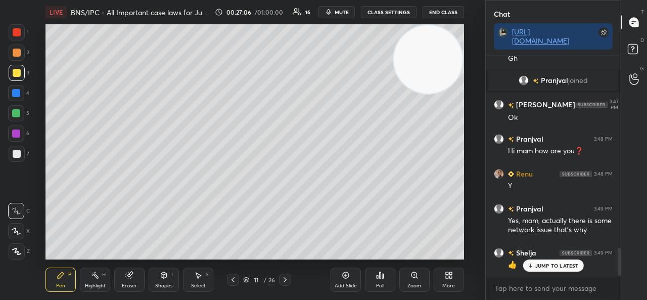
scroll to position [1529, 0]
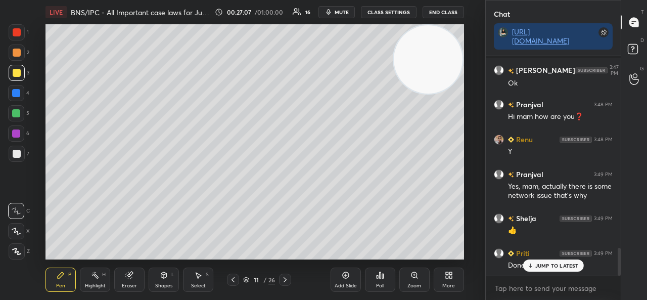
click at [16, 231] on icon at bounding box center [16, 231] width 8 height 6
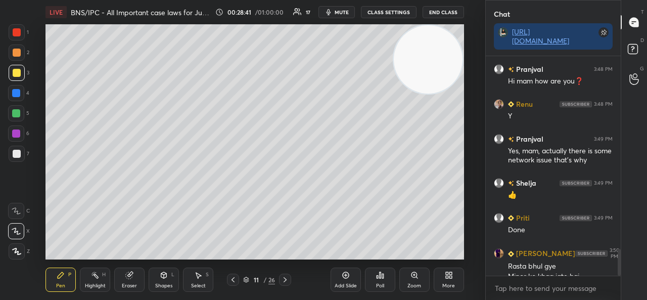
scroll to position [1574, 0]
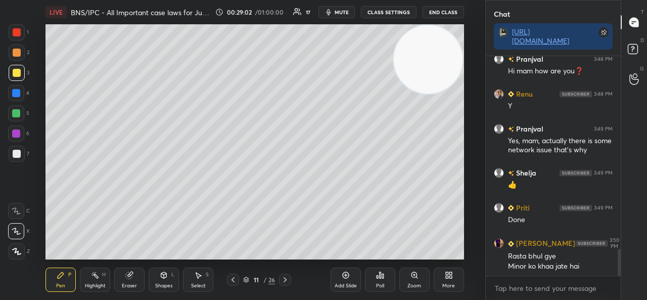
click at [16, 97] on div at bounding box center [16, 93] width 16 height 16
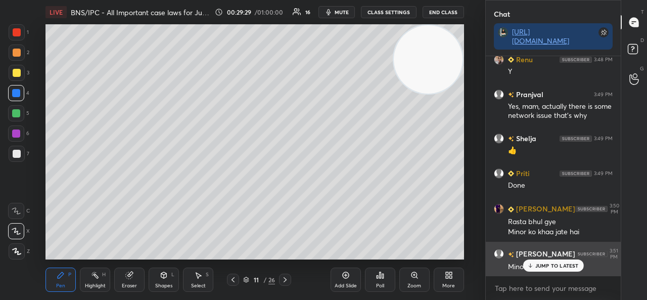
click at [538, 266] on p "JUMP TO LATEST" at bounding box center [556, 265] width 43 height 6
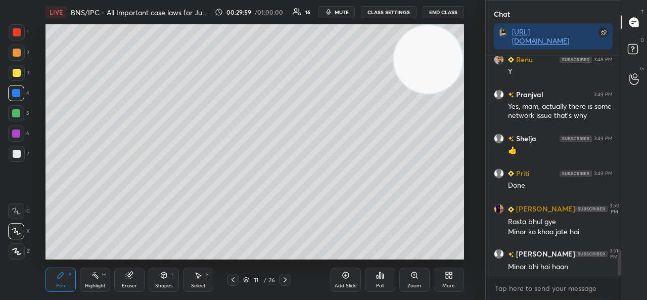
click at [284, 278] on icon at bounding box center [284, 279] width 3 height 5
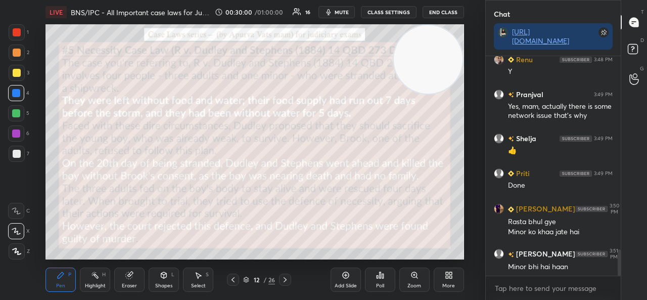
click at [233, 279] on icon at bounding box center [233, 279] width 8 height 8
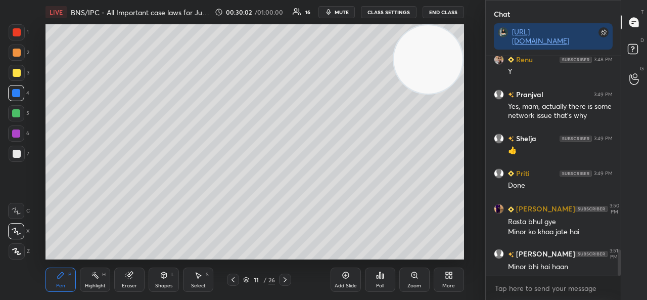
click at [16, 48] on div at bounding box center [17, 52] width 16 height 16
click at [288, 278] on icon at bounding box center [285, 279] width 8 height 8
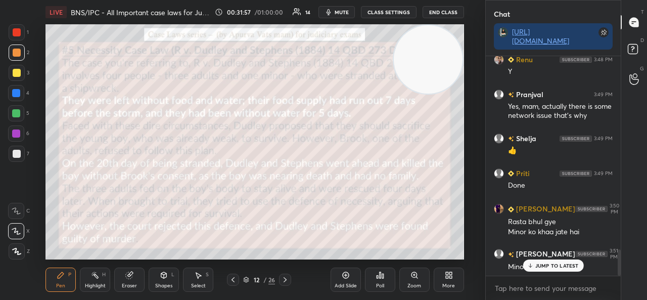
scroll to position [1633, 0]
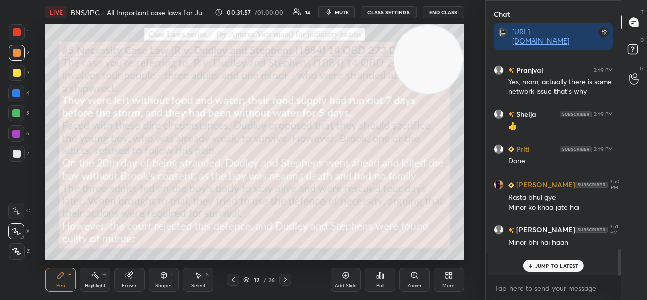
click at [542, 269] on div "JUMP TO LATEST" at bounding box center [552, 265] width 61 height 12
click at [248, 279] on icon at bounding box center [246, 278] width 5 height 3
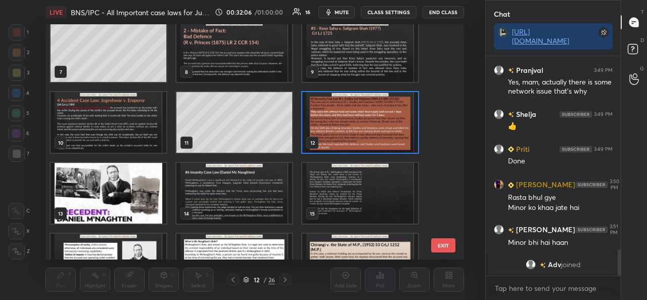
scroll to position [150, 0]
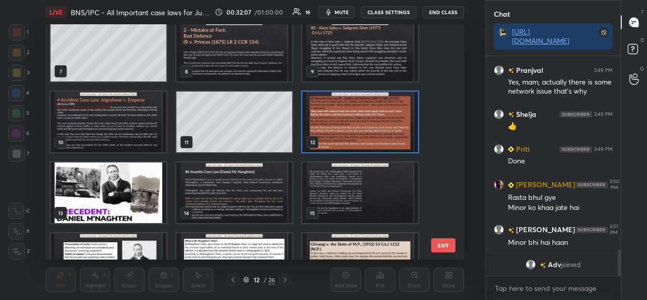
click at [342, 127] on img "grid" at bounding box center [360, 121] width 116 height 61
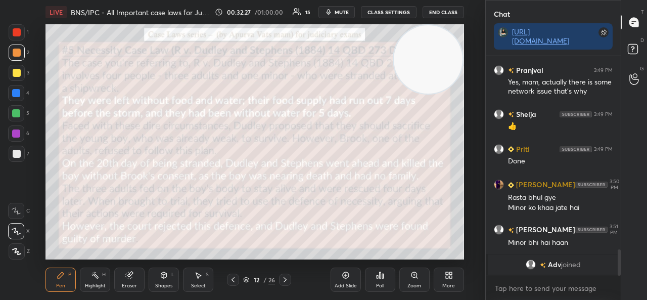
click at [337, 277] on div "Add Slide" at bounding box center [345, 279] width 30 height 24
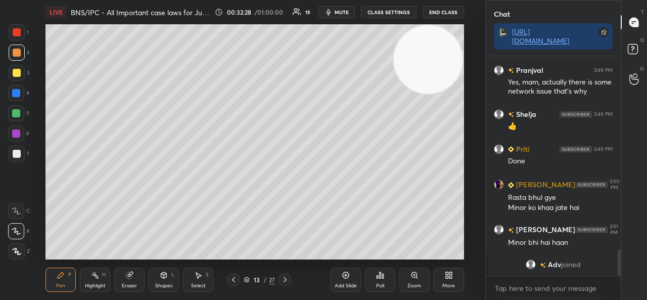
click at [16, 70] on div at bounding box center [17, 73] width 8 height 8
click at [286, 276] on icon at bounding box center [285, 279] width 8 height 8
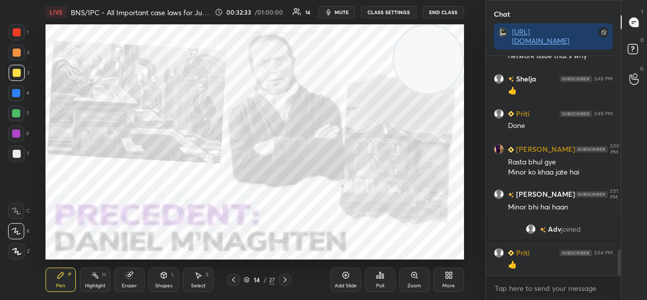
scroll to position [1603, 0]
click at [10, 32] on div at bounding box center [17, 32] width 16 height 16
click at [130, 273] on icon at bounding box center [131, 273] width 6 height 5
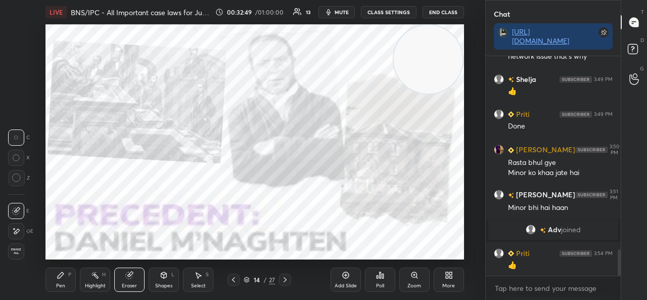
click at [60, 273] on icon at bounding box center [61, 275] width 8 height 8
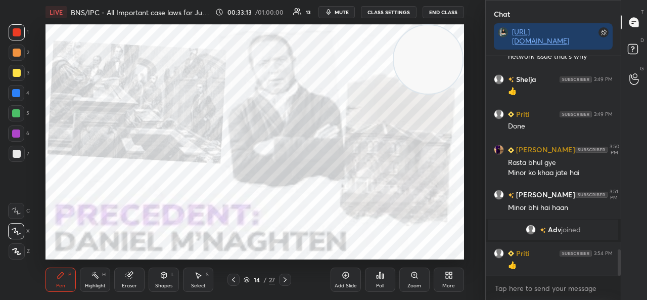
click at [343, 254] on div "Add Slide Poll Zoom More" at bounding box center [396, 279] width 133 height 57
click at [289, 279] on div at bounding box center [285, 279] width 12 height 12
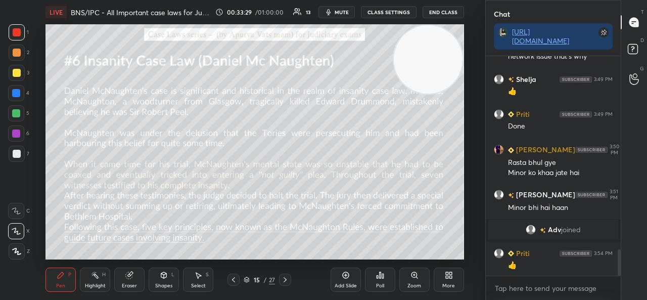
click at [232, 279] on icon at bounding box center [233, 279] width 8 height 8
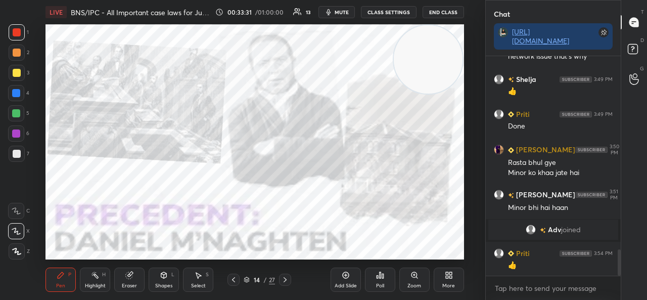
click at [292, 282] on div "14 / 27" at bounding box center [259, 279] width 142 height 12
click at [285, 282] on icon at bounding box center [285, 279] width 8 height 8
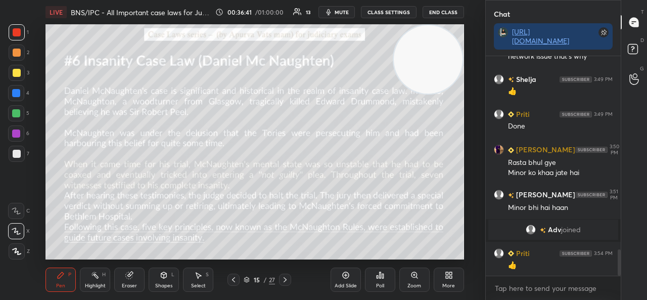
click at [286, 277] on icon at bounding box center [285, 279] width 8 height 8
click at [290, 285] on div at bounding box center [285, 279] width 12 height 12
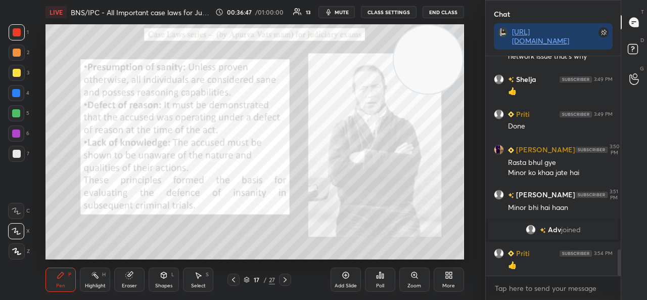
click at [236, 278] on icon at bounding box center [233, 279] width 8 height 8
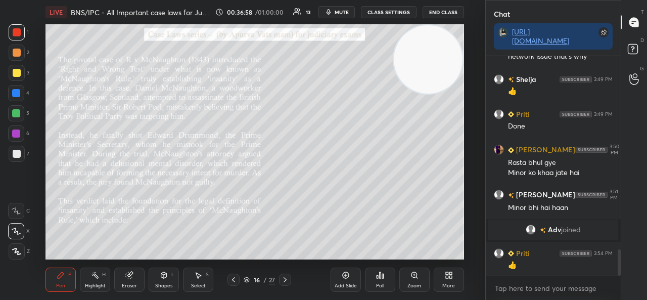
click at [410, 275] on icon at bounding box center [414, 275] width 8 height 8
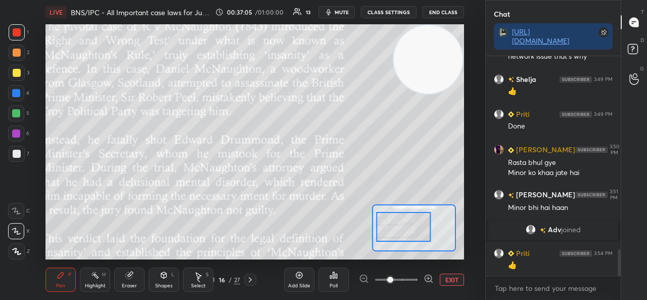
click at [389, 258] on div "Add Slide Poll EXIT" at bounding box center [374, 279] width 180 height 57
click at [378, 278] on span at bounding box center [396, 279] width 42 height 15
click at [362, 276] on div at bounding box center [396, 279] width 75 height 12
click at [364, 279] on div at bounding box center [396, 279] width 75 height 12
click at [364, 278] on div at bounding box center [396, 279] width 75 height 12
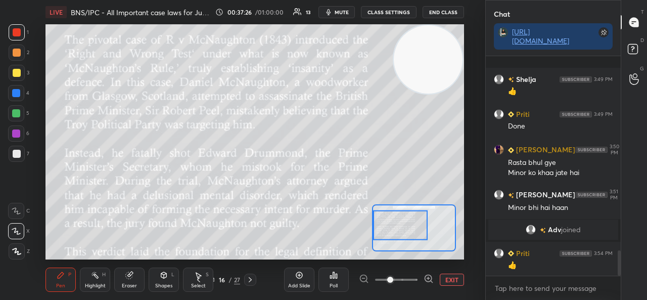
scroll to position [1674, 0]
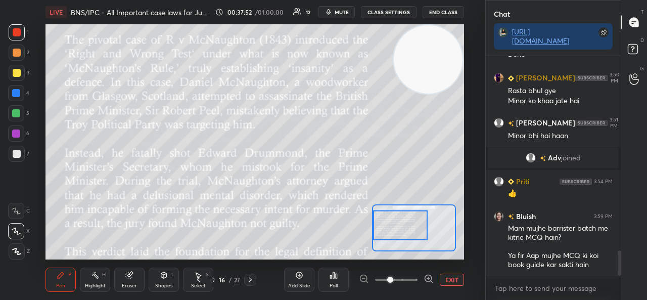
click at [297, 281] on div "Add Slide" at bounding box center [299, 279] width 30 height 24
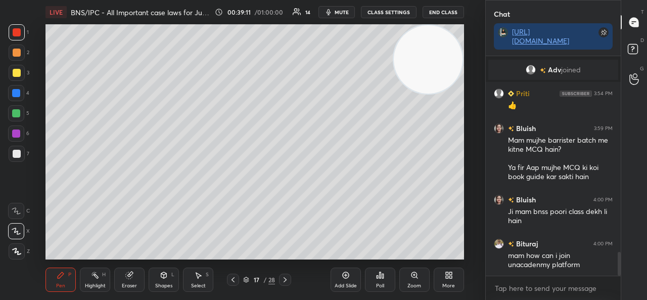
scroll to position [1797, 0]
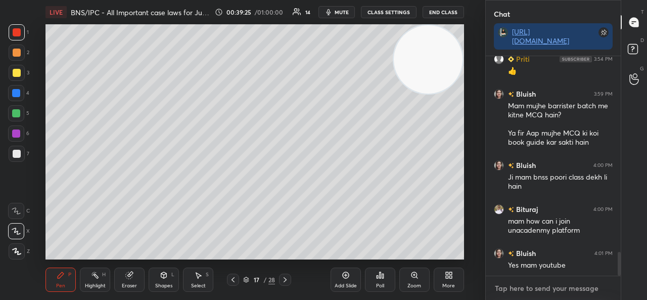
click at [523, 292] on textarea at bounding box center [553, 288] width 119 height 16
type textarea "x"
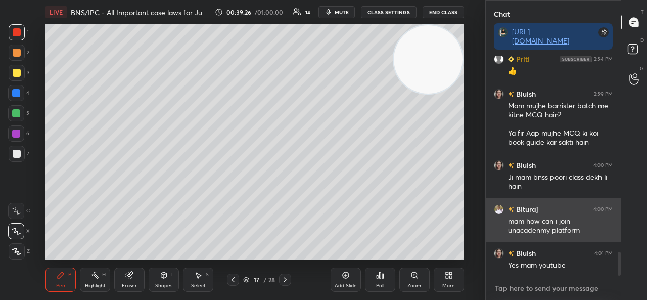
paste textarea "[URL][DOMAIN_NAME]"
type textarea "[URL][DOMAIN_NAME]"
type textarea "x"
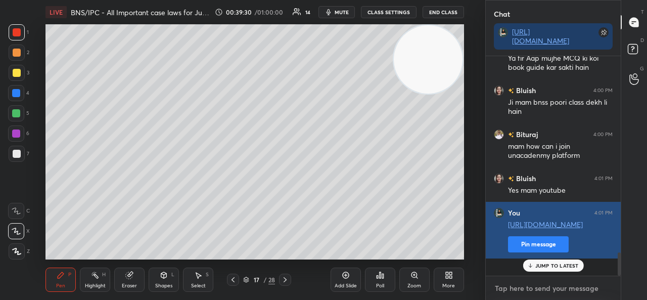
scroll to position [1916, 0]
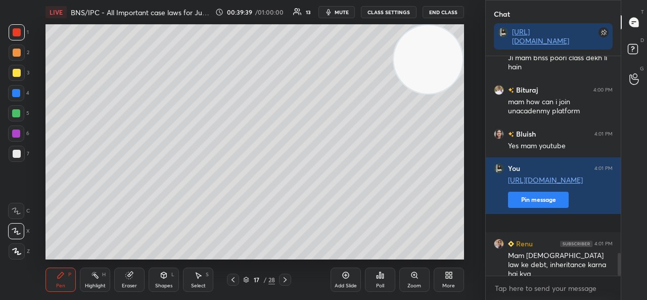
click at [332, 274] on div "Add Slide" at bounding box center [345, 279] width 30 height 24
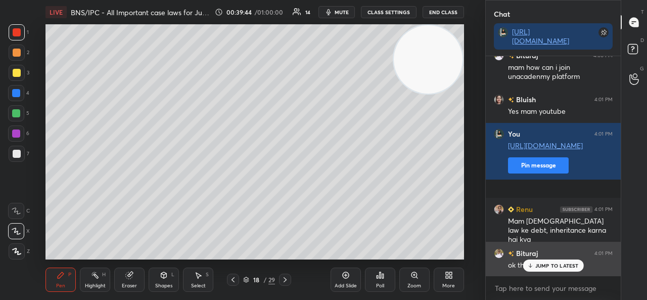
click at [546, 262] on p "JUMP TO LATEST" at bounding box center [556, 265] width 43 height 6
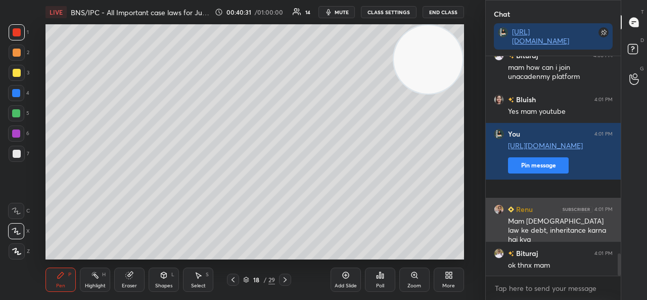
scroll to position [1986, 0]
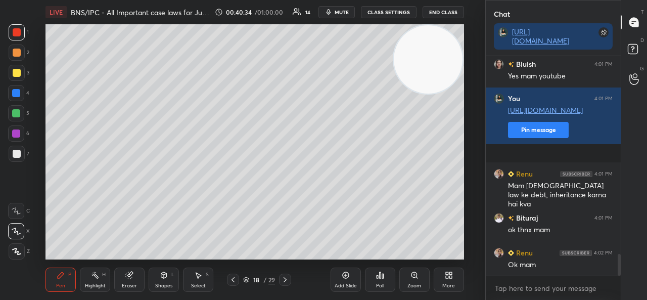
click at [233, 278] on icon at bounding box center [233, 279] width 8 height 8
click at [284, 279] on icon at bounding box center [285, 279] width 8 height 8
click at [283, 277] on icon at bounding box center [285, 279] width 8 height 8
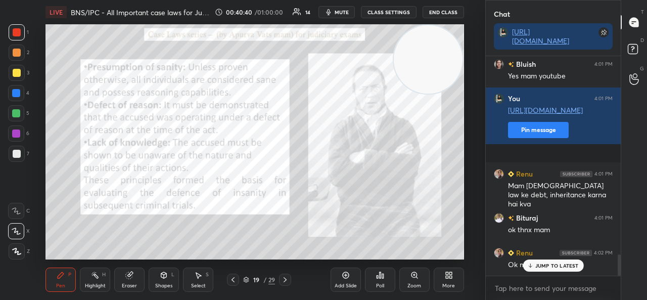
scroll to position [2029, 0]
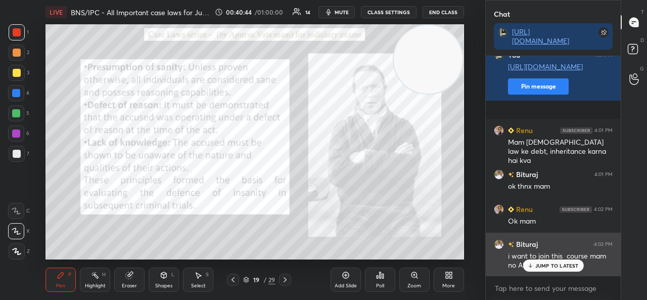
click at [545, 267] on p "JUMP TO LATEST" at bounding box center [556, 265] width 43 height 6
click at [499, 243] on img "grid" at bounding box center [499, 244] width 10 height 10
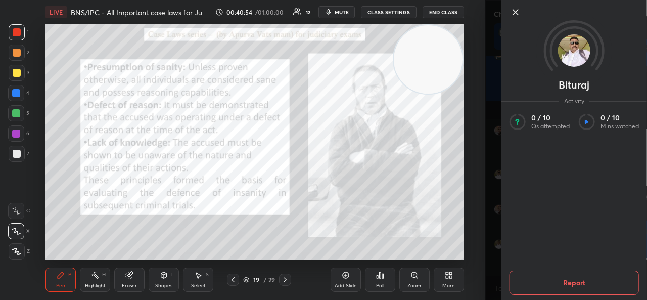
click at [509, 22] on div at bounding box center [574, 29] width 146 height 58
click at [516, 13] on icon at bounding box center [515, 12] width 5 height 5
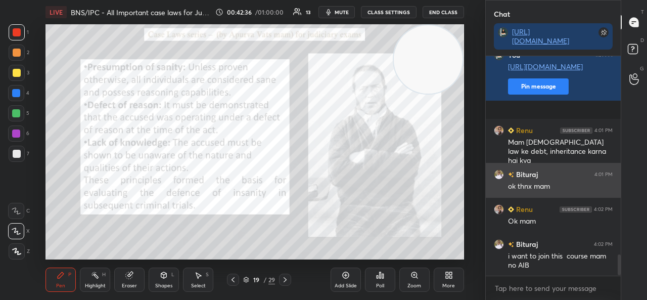
scroll to position [2074, 0]
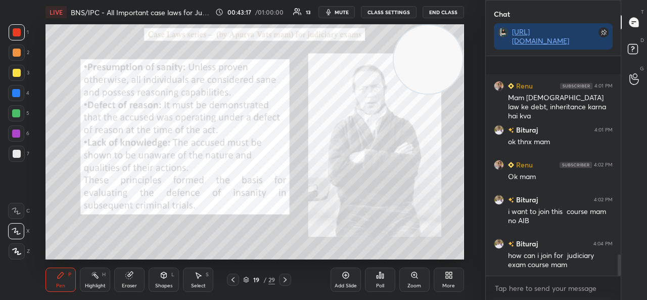
click at [339, 279] on div "Add Slide" at bounding box center [345, 279] width 30 height 24
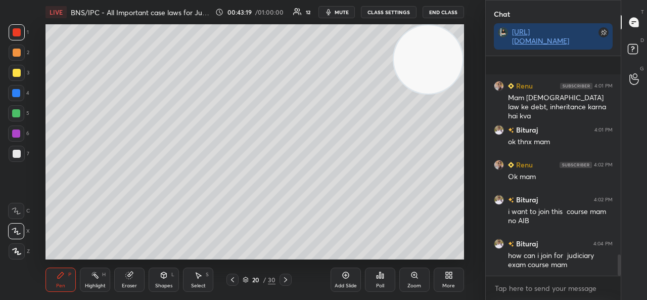
click at [17, 71] on div at bounding box center [17, 73] width 8 height 8
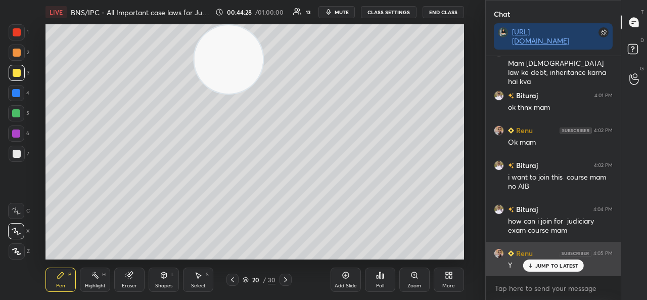
click at [538, 261] on div "JUMP TO LATEST" at bounding box center [552, 265] width 61 height 12
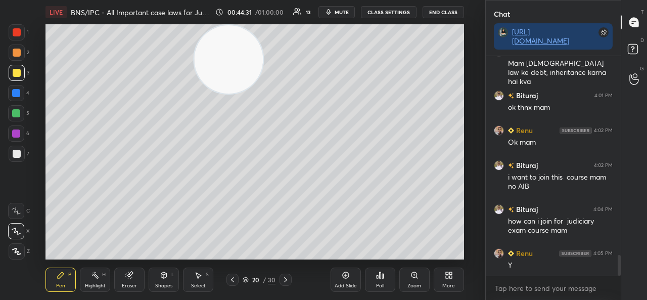
click at [229, 279] on icon at bounding box center [232, 279] width 8 height 8
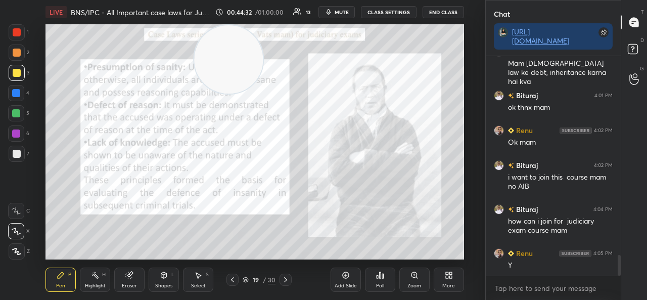
click at [279, 278] on div at bounding box center [285, 279] width 12 height 12
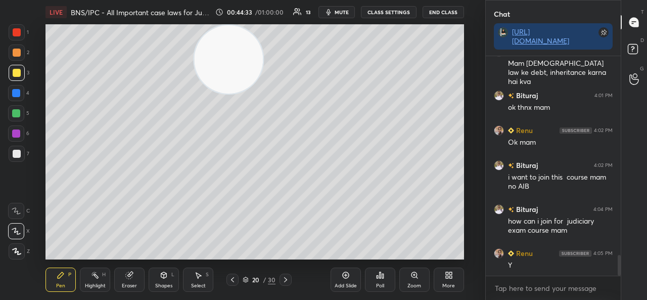
click at [285, 281] on icon at bounding box center [285, 279] width 8 height 8
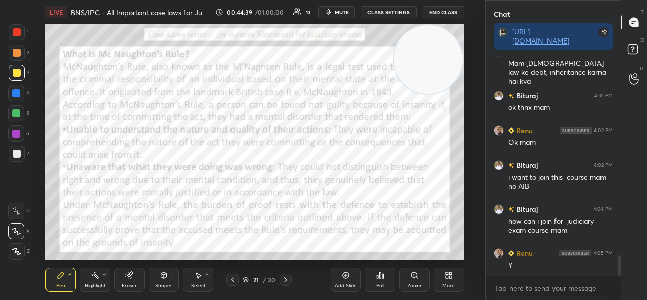
scroll to position [2143, 0]
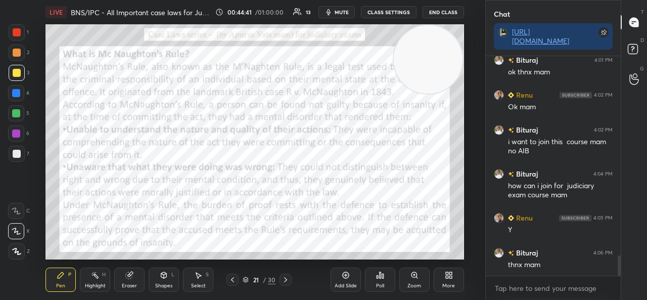
click at [244, 279] on icon at bounding box center [245, 280] width 5 height 2
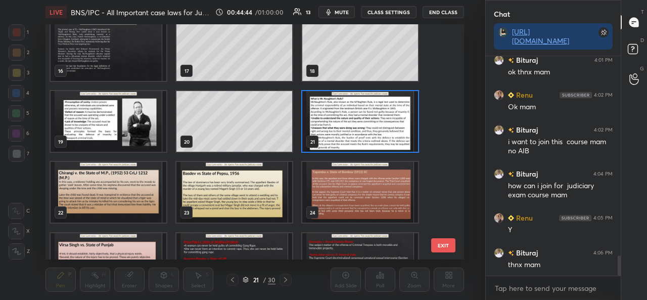
scroll to position [360, 0]
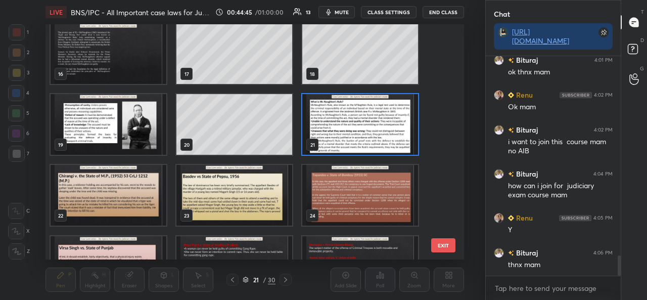
click at [338, 134] on img "grid" at bounding box center [360, 124] width 116 height 61
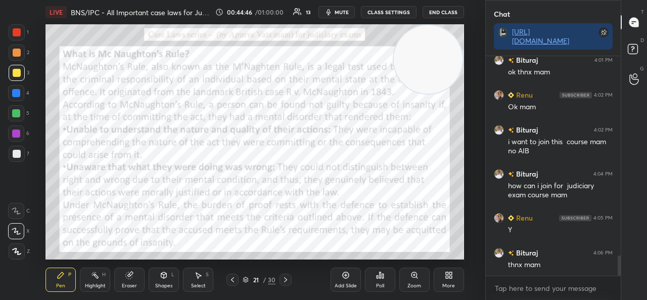
click at [337, 134] on img "grid" at bounding box center [360, 124] width 116 height 61
click at [245, 276] on div "21 / 30" at bounding box center [259, 279] width 33 height 9
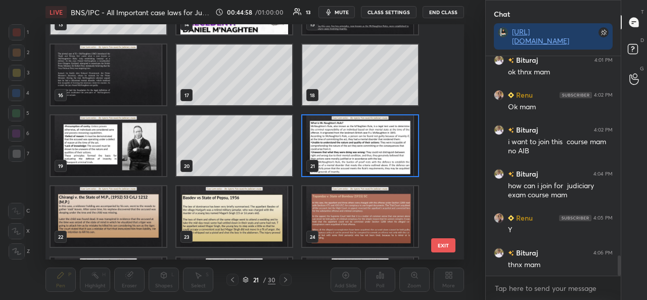
scroll to position [339, 0]
click at [346, 148] on img "grid" at bounding box center [360, 145] width 116 height 61
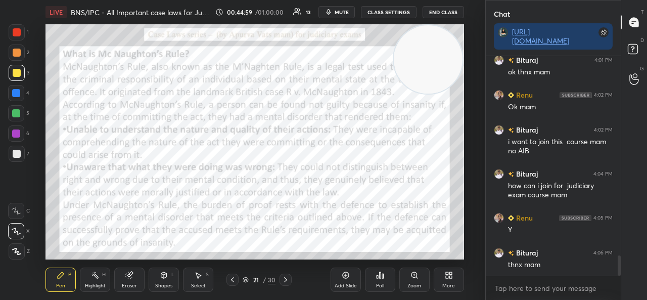
click at [347, 150] on img "grid" at bounding box center [360, 145] width 116 height 61
click at [251, 277] on div "21" at bounding box center [256, 279] width 10 height 6
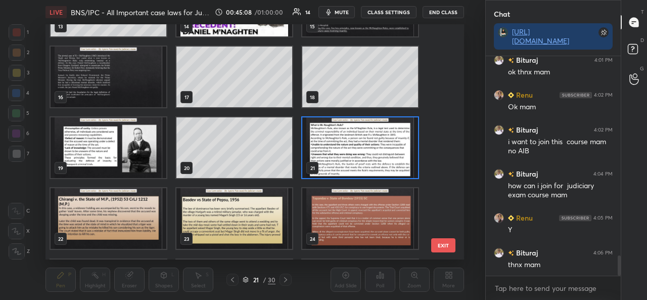
scroll to position [336, 0]
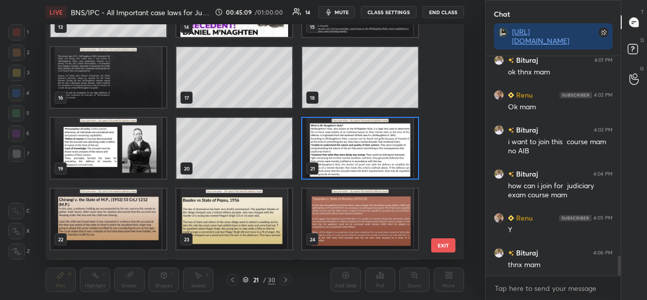
click at [337, 156] on img "grid" at bounding box center [360, 148] width 116 height 61
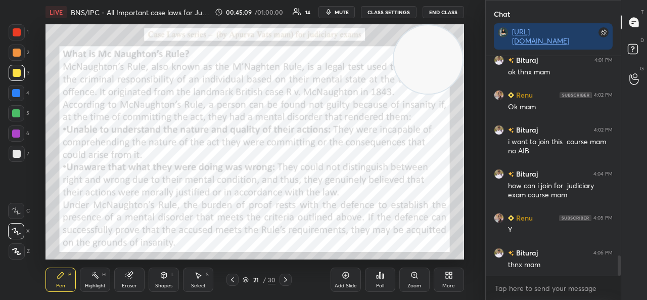
click at [336, 156] on img "grid" at bounding box center [360, 148] width 116 height 61
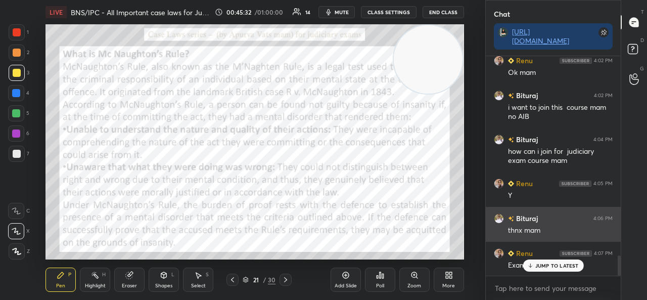
click at [546, 265] on p "JUMP TO LATEST" at bounding box center [556, 265] width 43 height 6
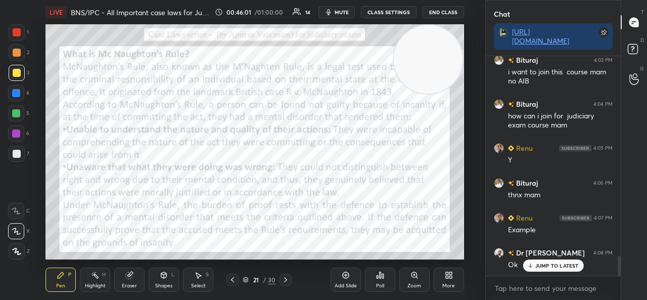
scroll to position [2257, 0]
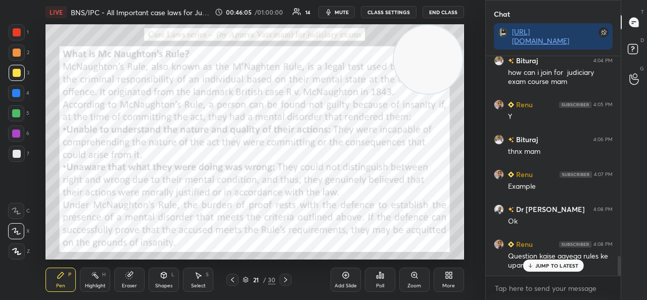
click at [525, 271] on div "[PERSON_NAME] 4:08 PM Question kaise aayega rules ke upar" at bounding box center [553, 254] width 135 height 44
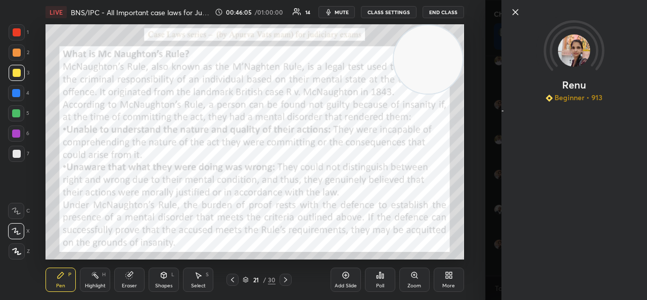
click at [533, 260] on div "[PERSON_NAME] Beginner • 913" at bounding box center [574, 150] width 146 height 300
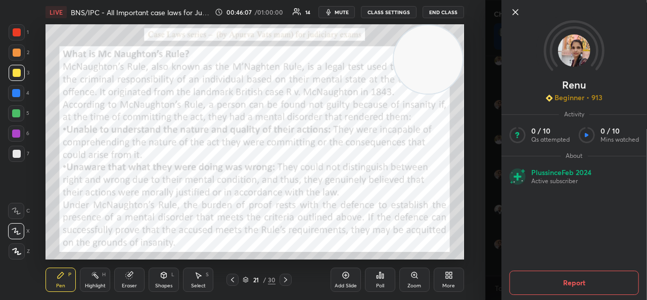
click at [514, 9] on icon at bounding box center [515, 12] width 12 height 12
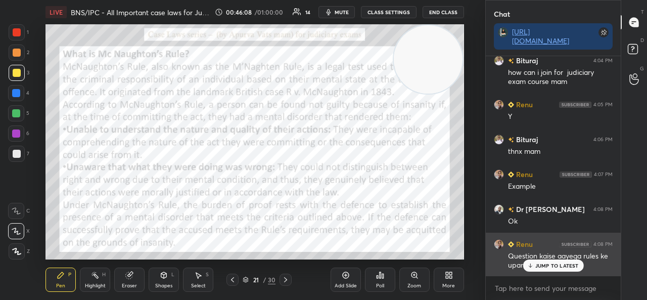
click at [533, 265] on icon at bounding box center [530, 265] width 7 height 6
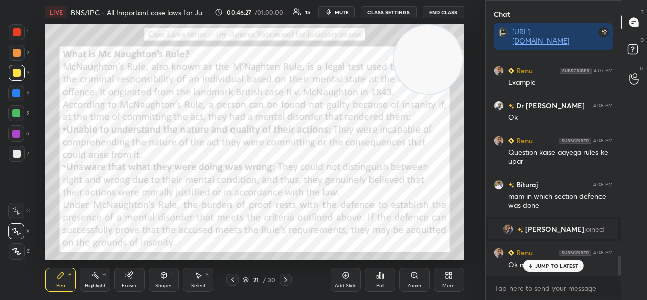
scroll to position [2226, 0]
click at [231, 278] on icon at bounding box center [232, 279] width 8 height 8
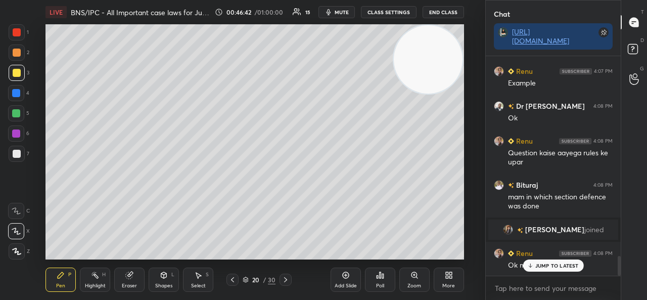
click at [233, 279] on icon at bounding box center [232, 279] width 8 height 8
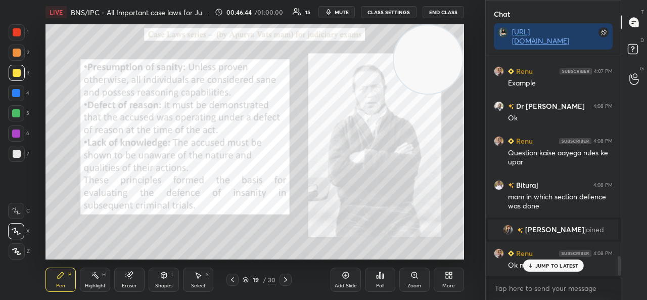
click at [286, 279] on icon at bounding box center [285, 279] width 3 height 5
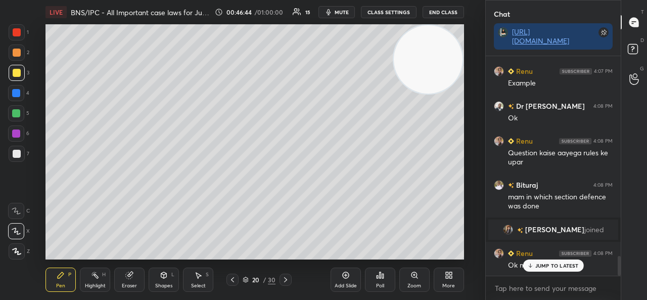
click at [287, 281] on icon at bounding box center [285, 279] width 8 height 8
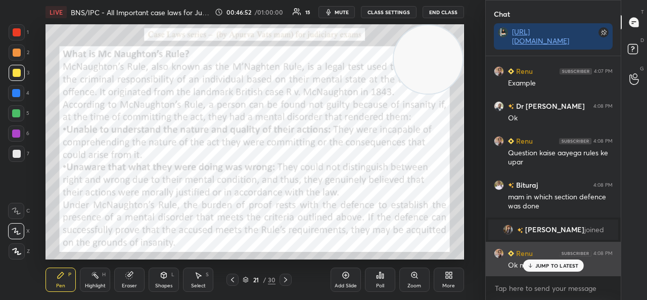
click at [533, 263] on icon at bounding box center [530, 265] width 7 height 6
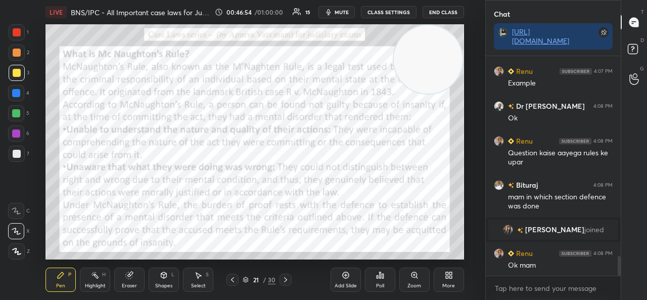
click at [513, 229] on img "grid" at bounding box center [508, 229] width 10 height 10
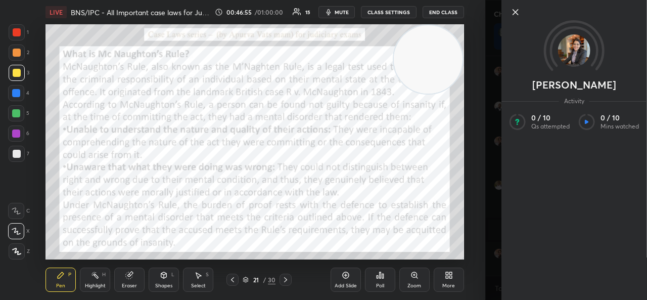
click at [582, 82] on p "[PERSON_NAME]" at bounding box center [574, 85] width 84 height 8
click at [515, 15] on icon at bounding box center [515, 12] width 12 height 12
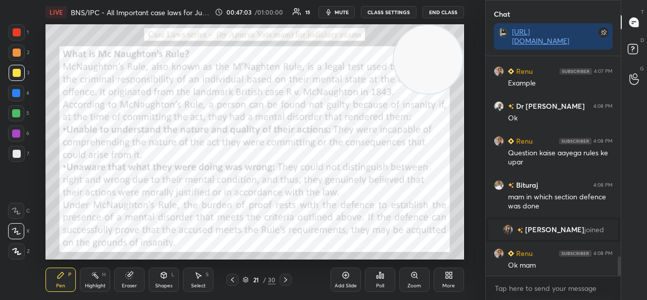
scroll to position [2262, 0]
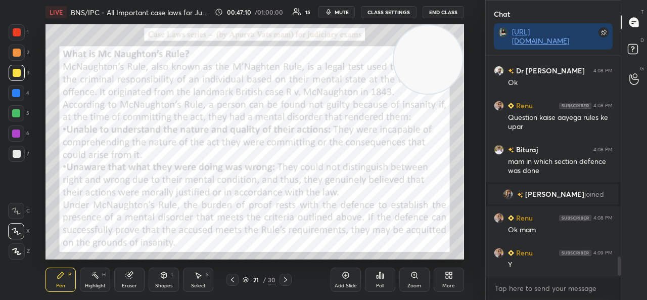
click at [233, 279] on icon at bounding box center [232, 279] width 8 height 8
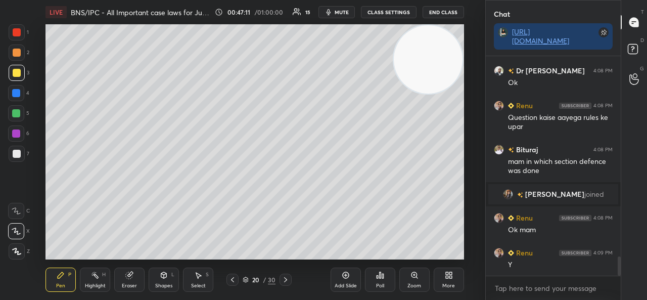
click at [234, 279] on icon at bounding box center [232, 279] width 8 height 8
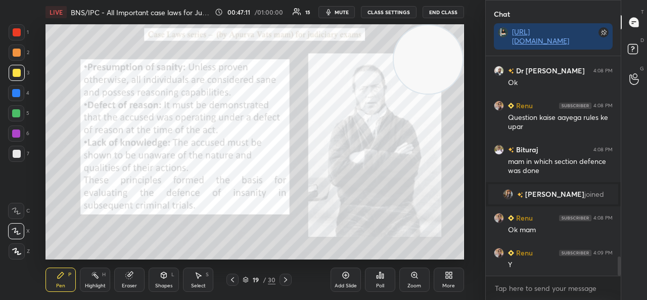
click at [235, 279] on icon at bounding box center [232, 279] width 8 height 8
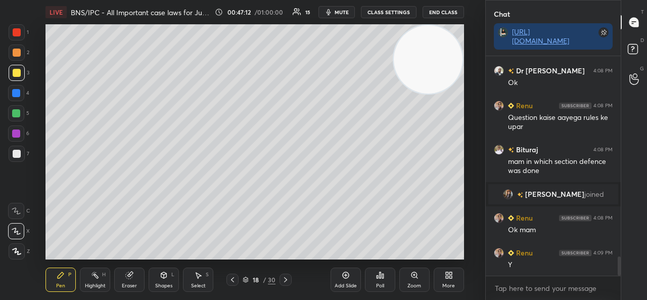
click at [236, 278] on div at bounding box center [232, 279] width 12 height 12
click at [235, 279] on icon at bounding box center [232, 279] width 8 height 8
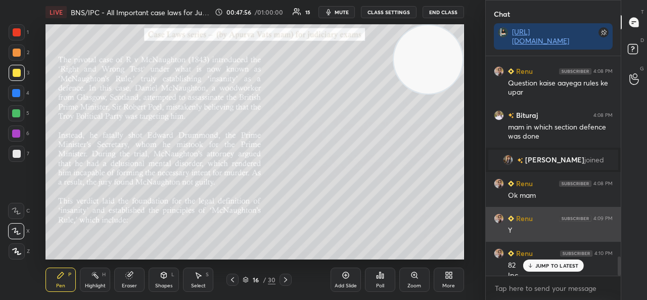
scroll to position [2306, 0]
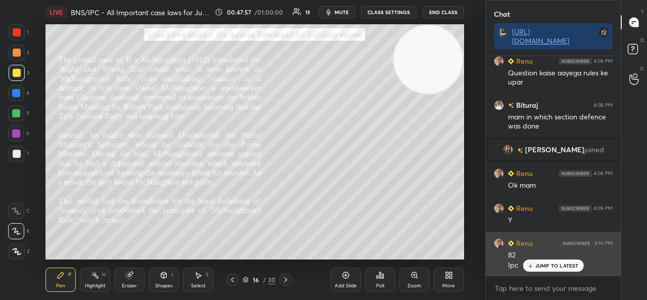
click at [537, 264] on p "JUMP TO LATEST" at bounding box center [556, 265] width 43 height 6
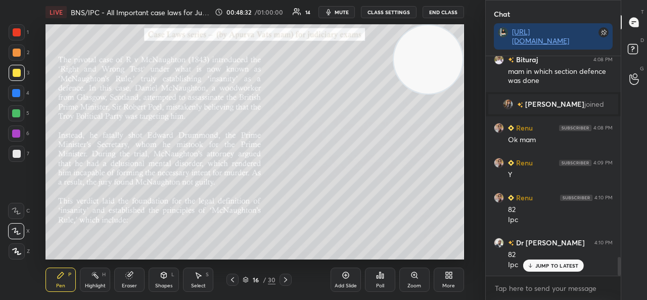
scroll to position [2386, 0]
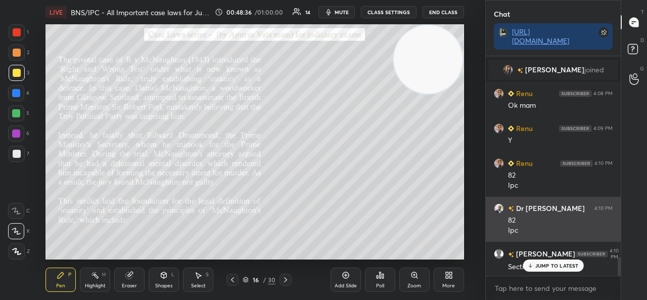
click at [537, 260] on div "Section 84" at bounding box center [560, 266] width 105 height 12
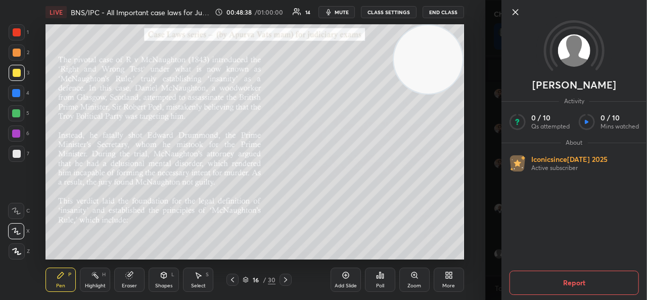
scroll to position [2396, 0]
click at [512, 15] on icon at bounding box center [515, 12] width 12 height 12
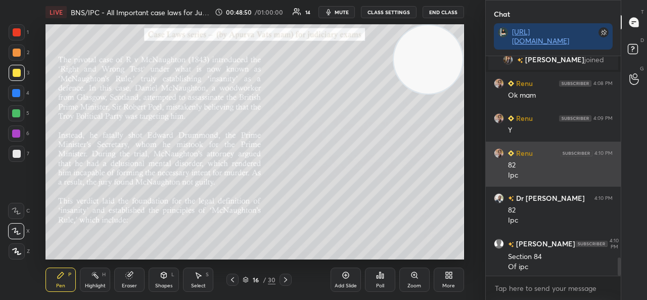
scroll to position [2431, 0]
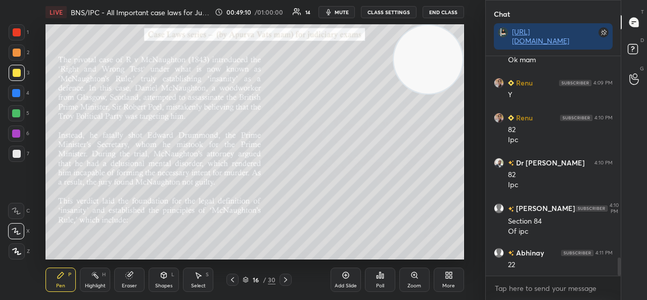
click at [284, 277] on icon at bounding box center [285, 279] width 8 height 8
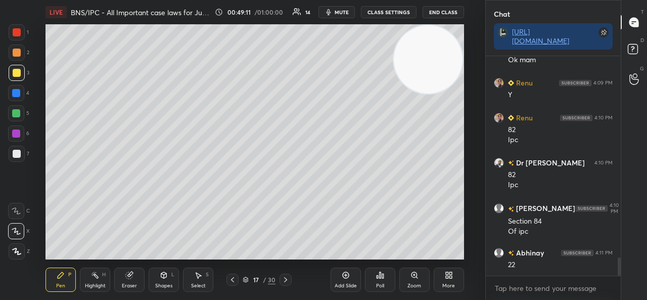
click at [285, 278] on icon at bounding box center [285, 279] width 3 height 5
click at [286, 280] on icon at bounding box center [285, 279] width 3 height 5
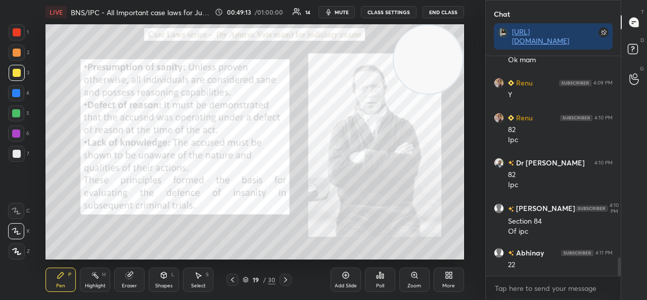
click at [289, 280] on icon at bounding box center [285, 279] width 8 height 8
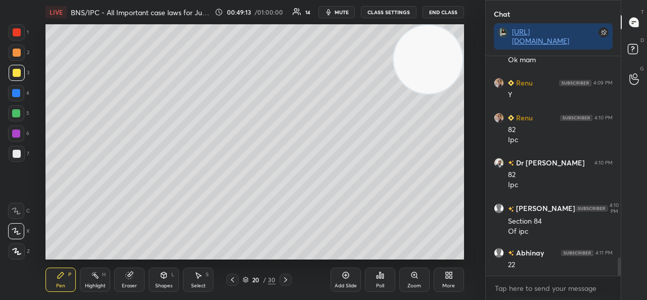
click at [290, 281] on div at bounding box center [285, 279] width 12 height 12
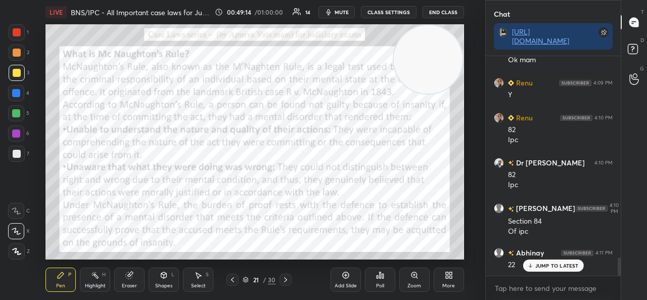
scroll to position [2466, 0]
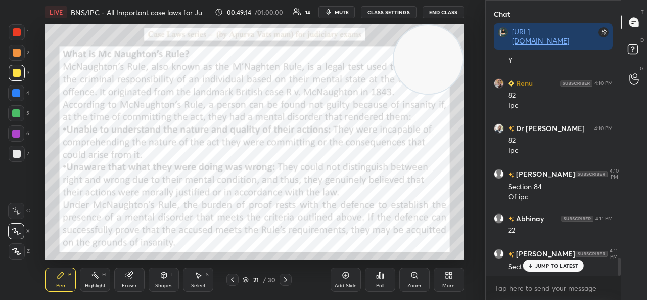
click at [291, 282] on div at bounding box center [285, 279] width 12 height 12
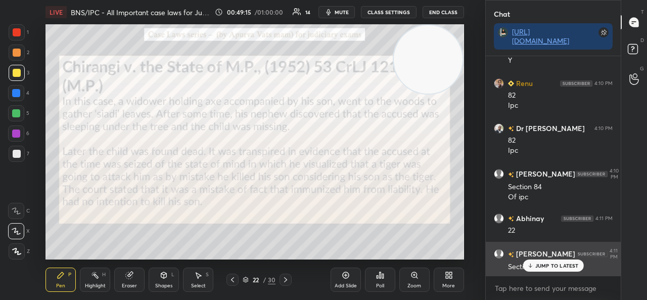
click at [534, 265] on div "JUMP TO LATEST" at bounding box center [552, 265] width 61 height 12
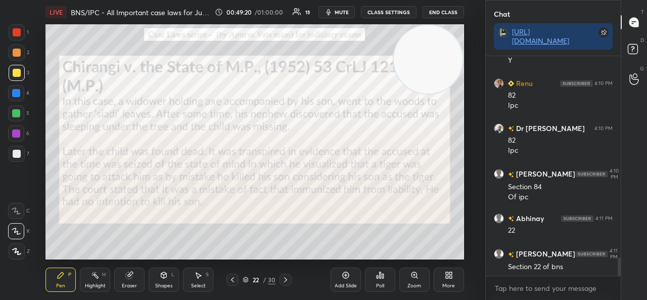
click at [19, 33] on div at bounding box center [17, 32] width 8 height 8
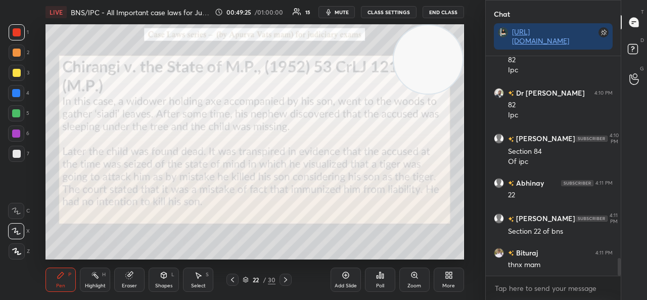
click at [98, 281] on div "Highlight H" at bounding box center [95, 279] width 30 height 24
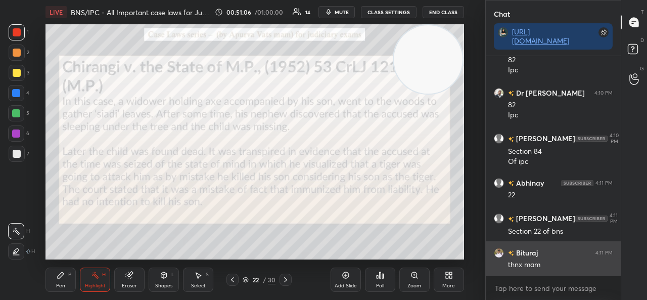
scroll to position [2525, 0]
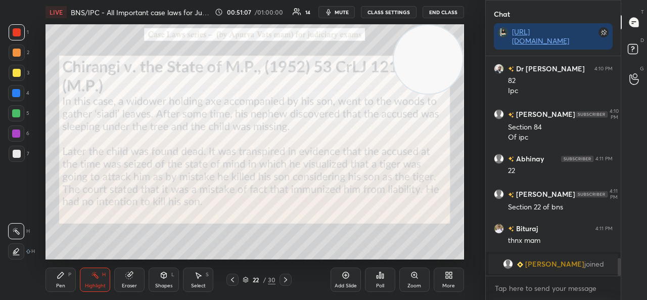
click at [286, 279] on icon at bounding box center [285, 279] width 3 height 5
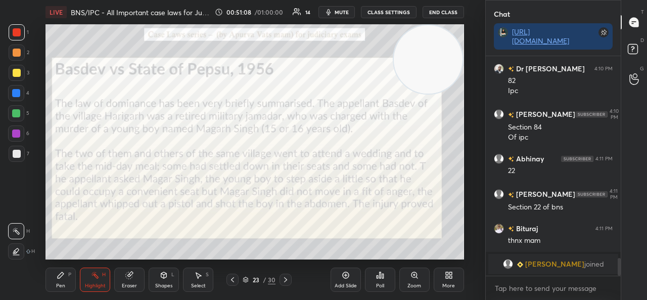
click at [232, 278] on icon at bounding box center [232, 279] width 8 height 8
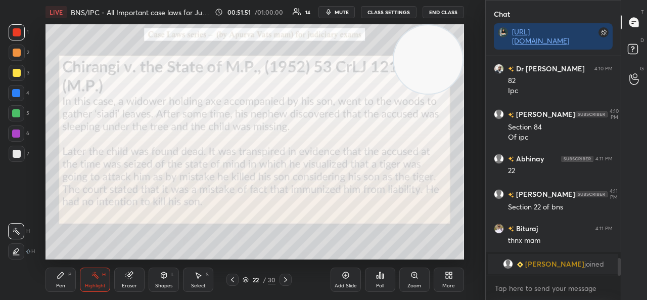
click at [62, 275] on icon at bounding box center [61, 275] width 6 height 6
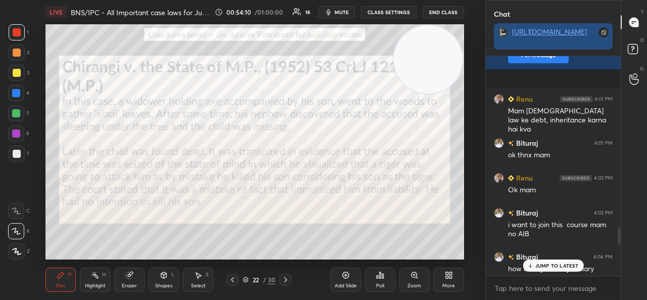
scroll to position [1934, 0]
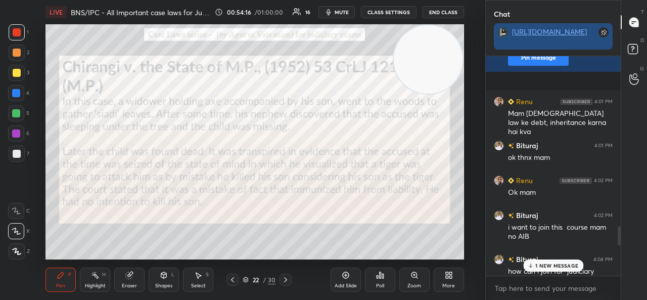
click at [551, 36] on div "[URL][DOMAIN_NAME]" at bounding box center [553, 31] width 82 height 9
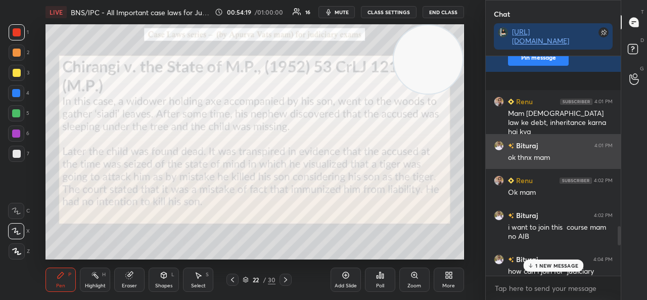
click at [489, 134] on div "Bituraj 4:01 PM ok thnx mam" at bounding box center [553, 151] width 135 height 35
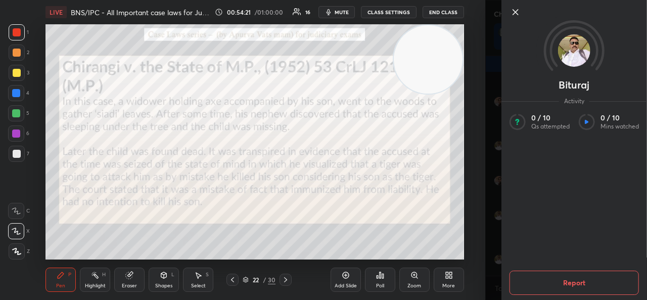
click at [513, 18] on div at bounding box center [574, 29] width 146 height 58
click at [510, 12] on icon at bounding box center [515, 12] width 12 height 12
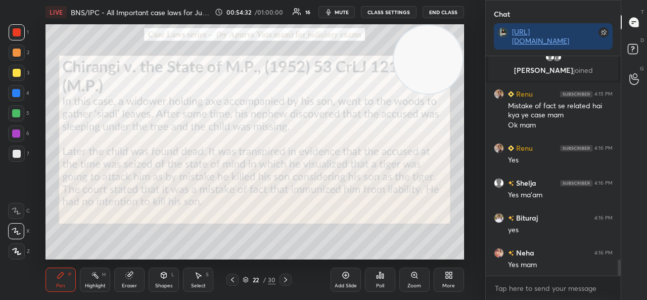
scroll to position [2775, 0]
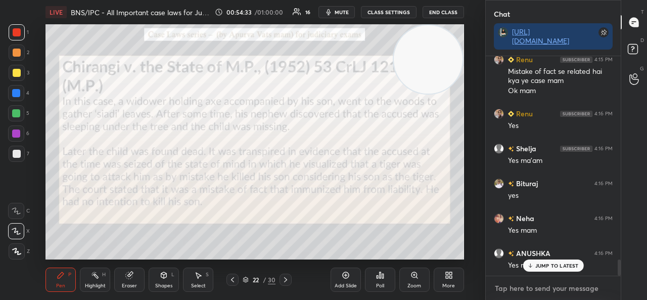
click at [510, 293] on textarea at bounding box center [553, 288] width 119 height 16
type textarea "x"
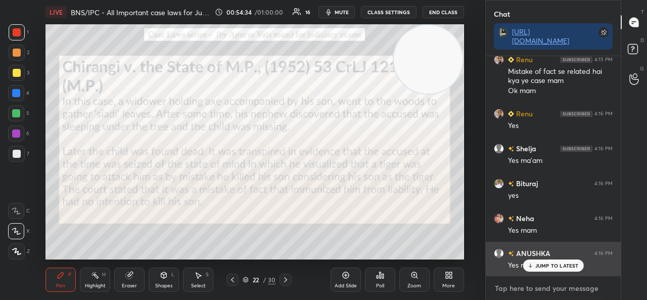
paste textarea "[URL][DOMAIN_NAME]"
type textarea "[URL][DOMAIN_NAME]"
type textarea "x"
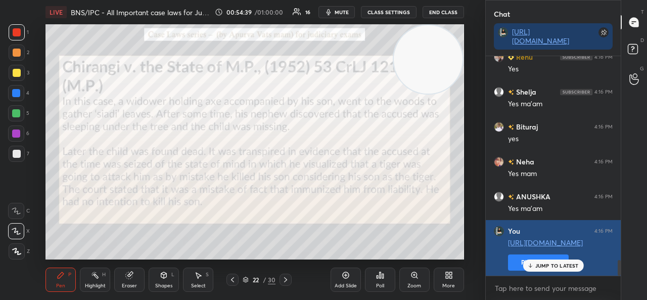
click at [513, 261] on button "Pin message" at bounding box center [538, 262] width 61 height 16
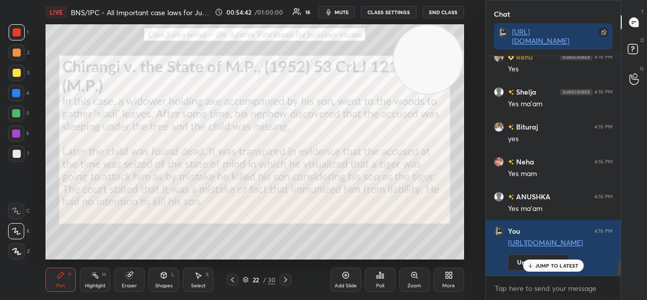
click at [288, 284] on div at bounding box center [285, 279] width 12 height 12
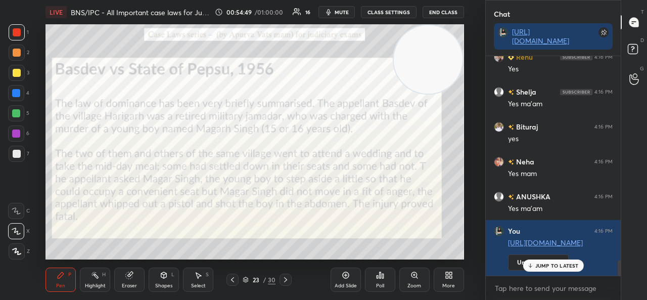
click at [340, 275] on div "Add Slide" at bounding box center [345, 279] width 30 height 24
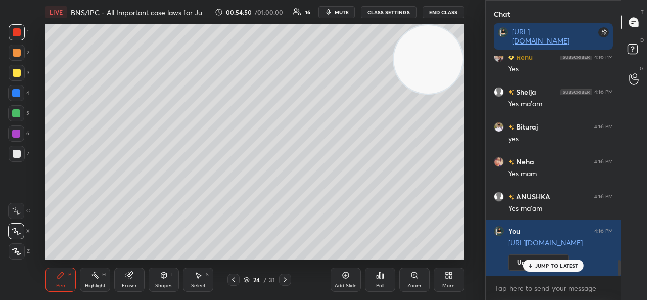
click at [22, 73] on div at bounding box center [17, 73] width 16 height 16
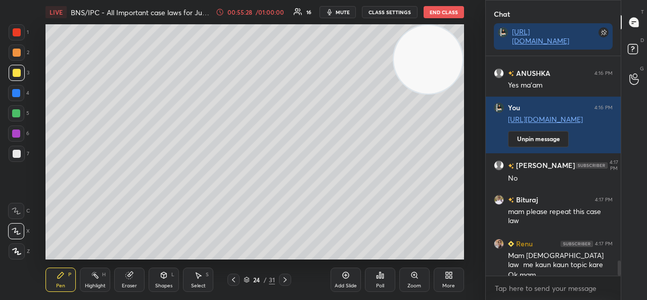
scroll to position [2965, 0]
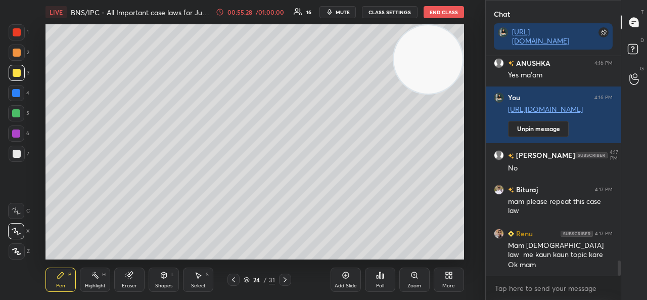
click at [232, 278] on icon at bounding box center [233, 279] width 8 height 8
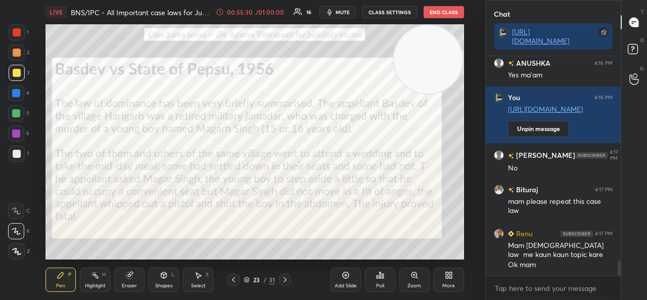
click at [234, 282] on icon at bounding box center [233, 279] width 8 height 8
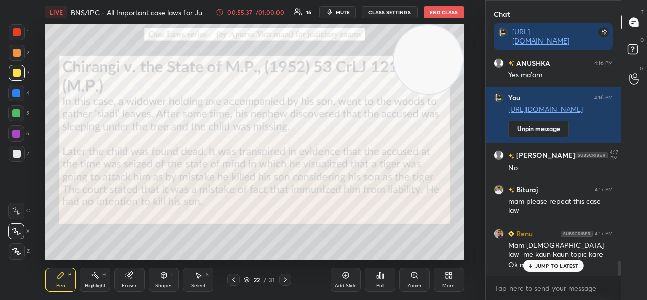
scroll to position [2999, 0]
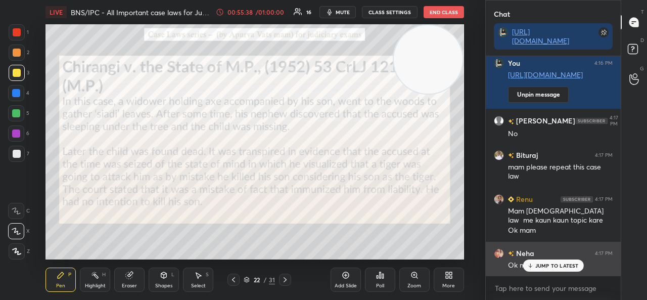
click at [548, 264] on p "JUMP TO LATEST" at bounding box center [556, 265] width 43 height 6
click at [497, 250] on img "grid" at bounding box center [499, 253] width 10 height 10
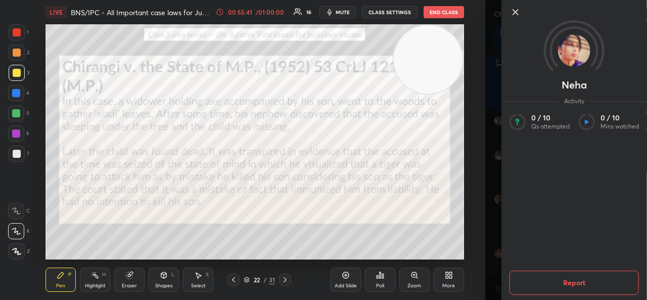
click at [522, 16] on div at bounding box center [582, 12] width 146 height 12
click at [514, 9] on icon at bounding box center [515, 12] width 12 height 12
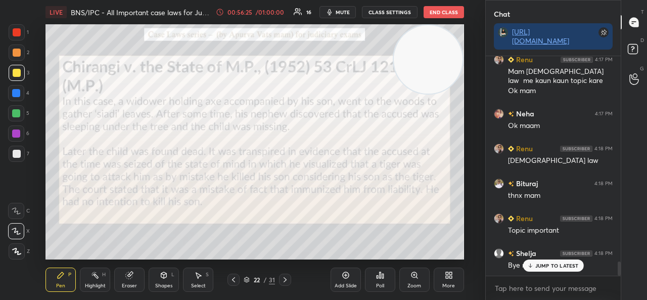
scroll to position [3174, 0]
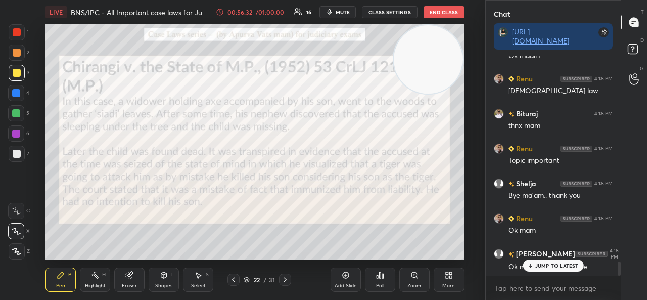
click at [348, 11] on span "mute" at bounding box center [343, 12] width 14 height 7
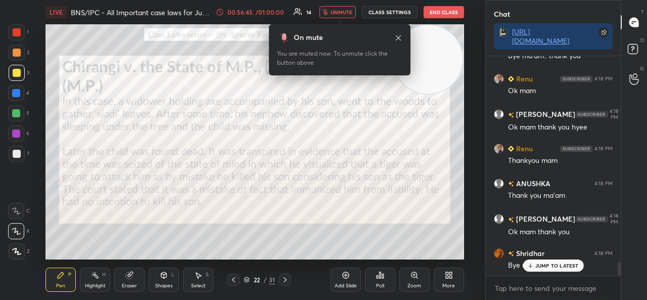
scroll to position [3383, 0]
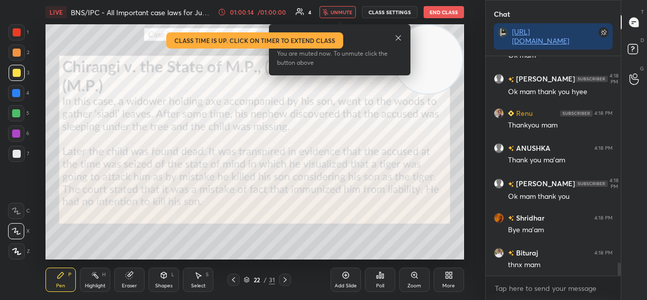
click at [444, 11] on button "End Class" at bounding box center [443, 12] width 40 height 12
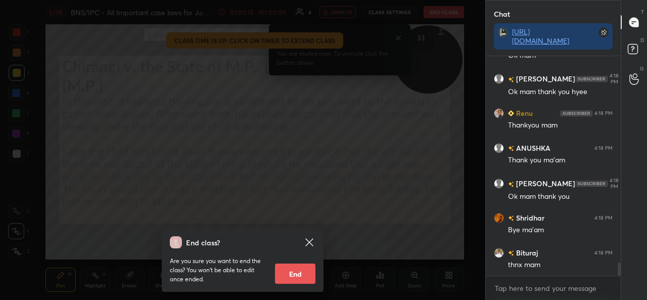
click at [287, 275] on button "End" at bounding box center [295, 273] width 40 height 20
type textarea "x"
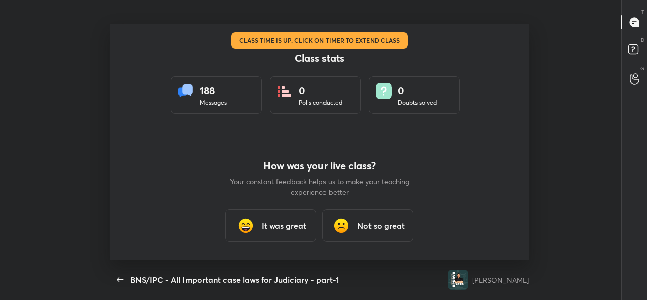
scroll to position [235, 639]
click at [284, 231] on h3 "It was great" at bounding box center [284, 225] width 44 height 12
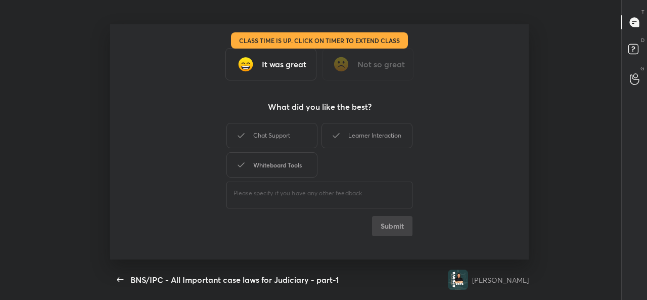
click at [268, 167] on div "Whiteboard Tools" at bounding box center [271, 164] width 91 height 25
click at [267, 140] on div "Chat Support" at bounding box center [271, 135] width 91 height 25
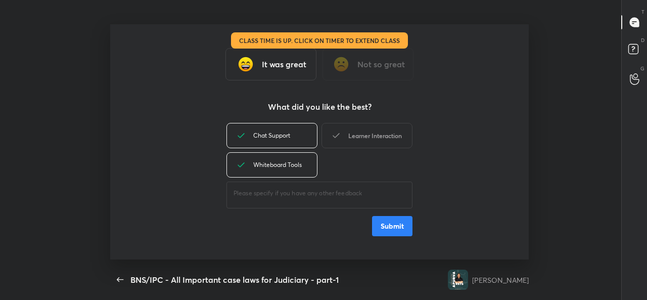
click at [341, 132] on icon at bounding box center [336, 135] width 12 height 12
click at [396, 217] on button "Submit" at bounding box center [392, 226] width 40 height 20
